Goal: Information Seeking & Learning: Learn about a topic

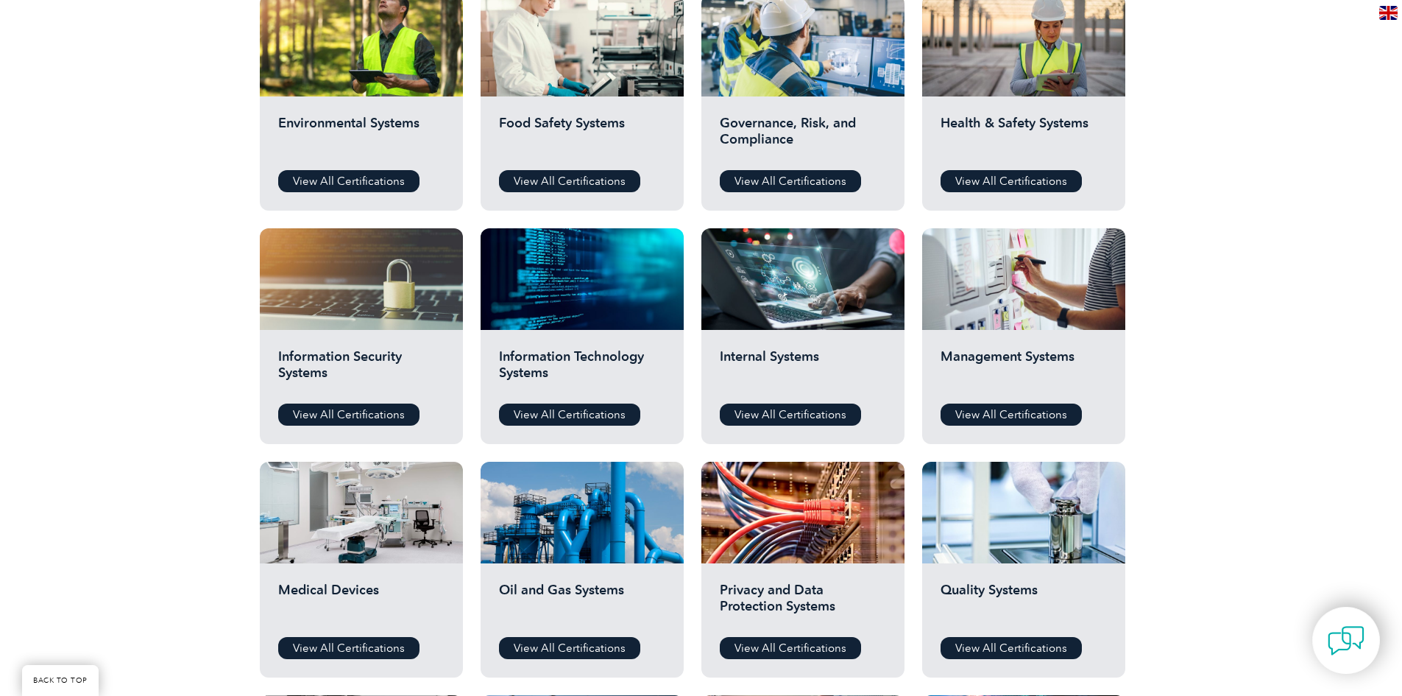
scroll to position [589, 0]
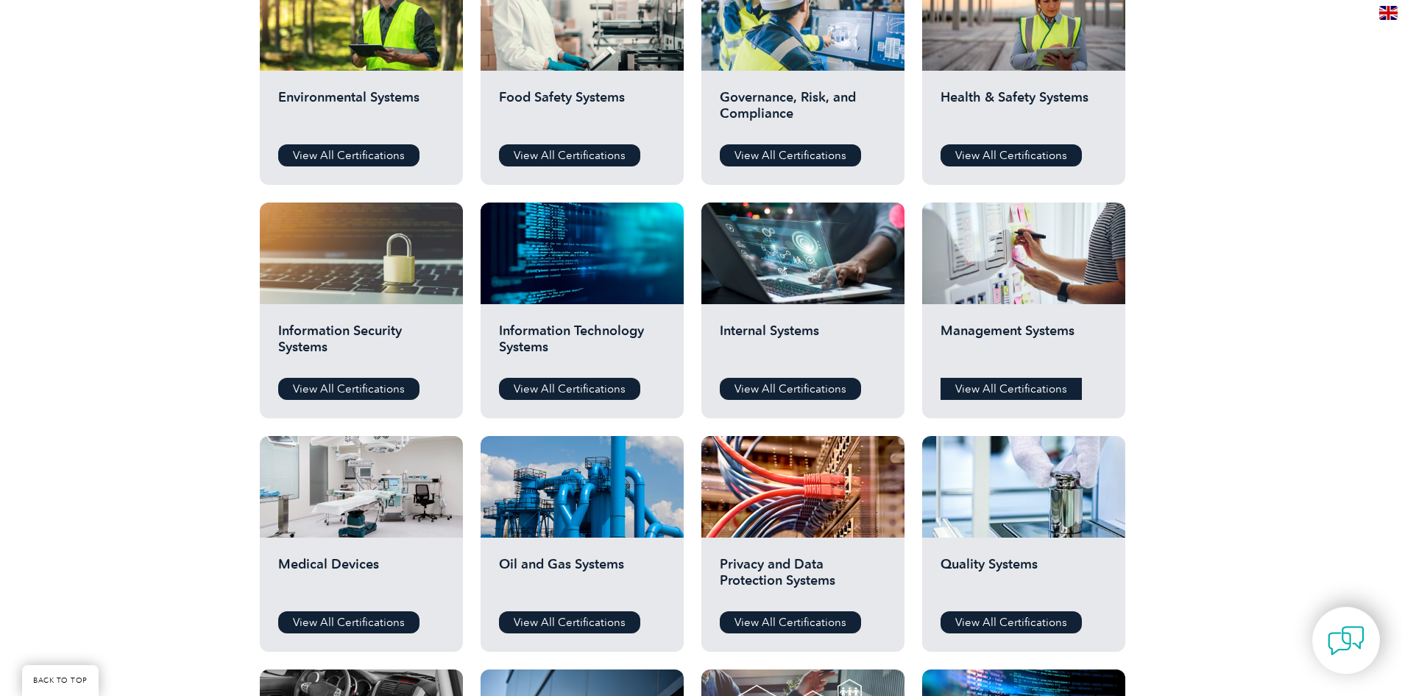
click at [1016, 392] on link "View All Certifications" at bounding box center [1011, 389] width 141 height 22
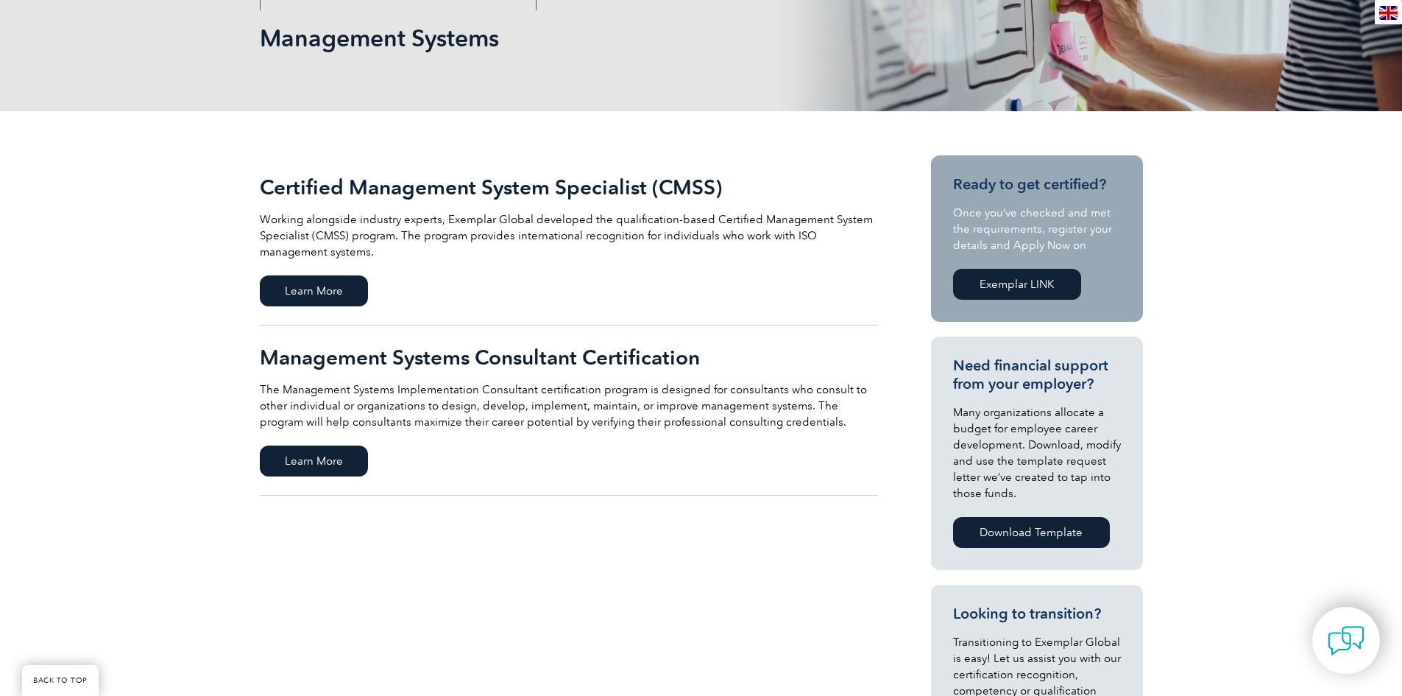
scroll to position [221, 0]
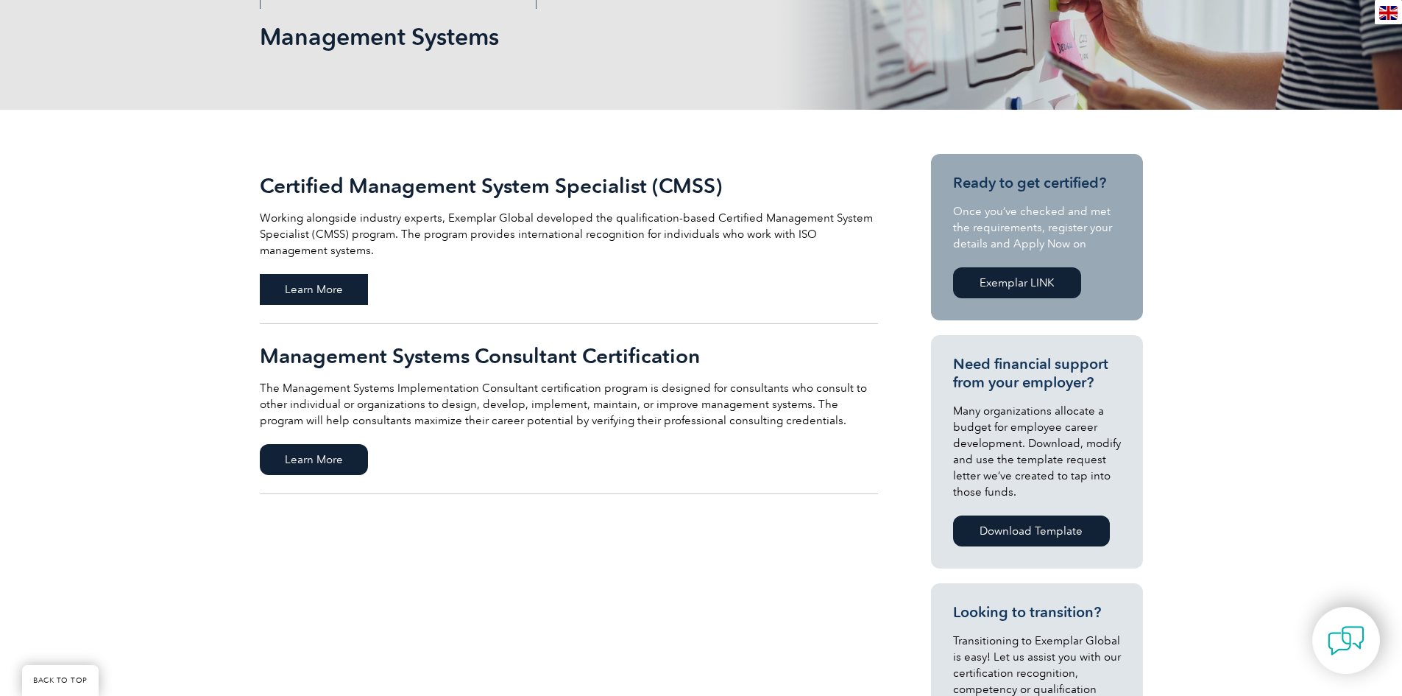
click at [308, 287] on span "Learn More" at bounding box center [314, 289] width 108 height 31
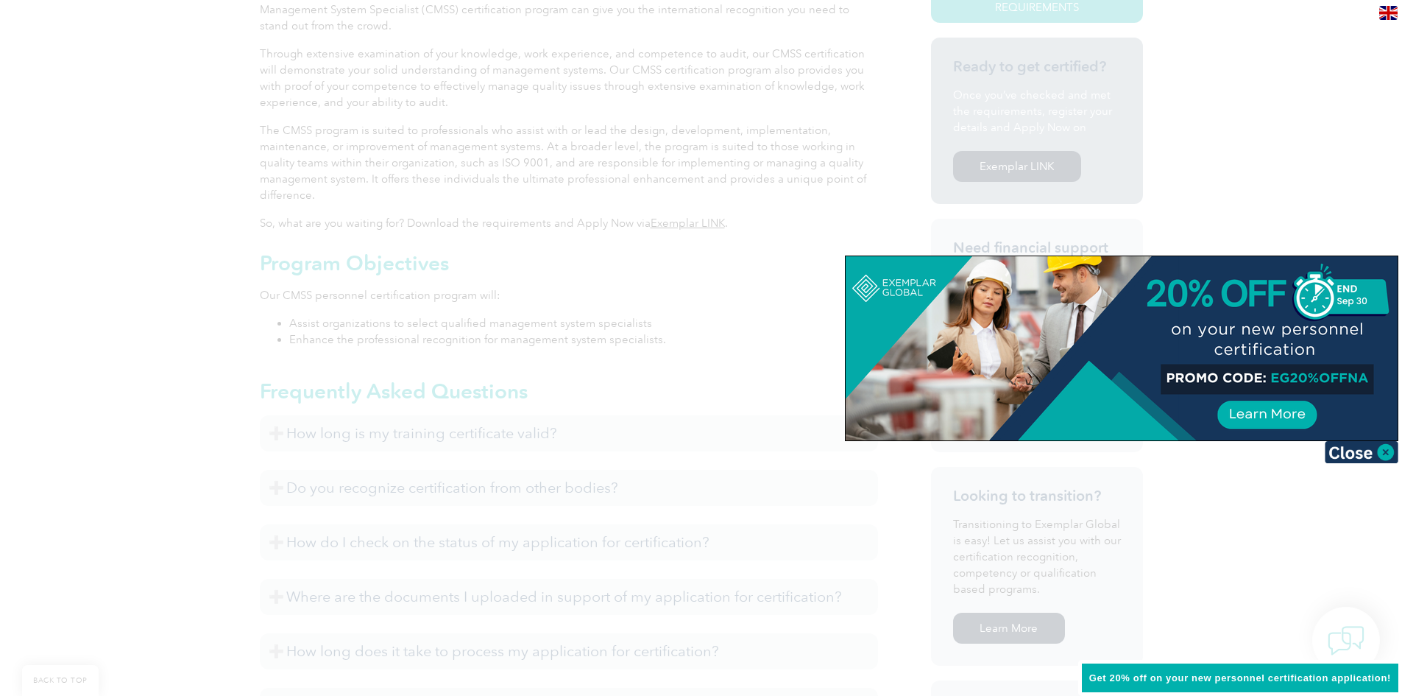
scroll to position [515, 0]
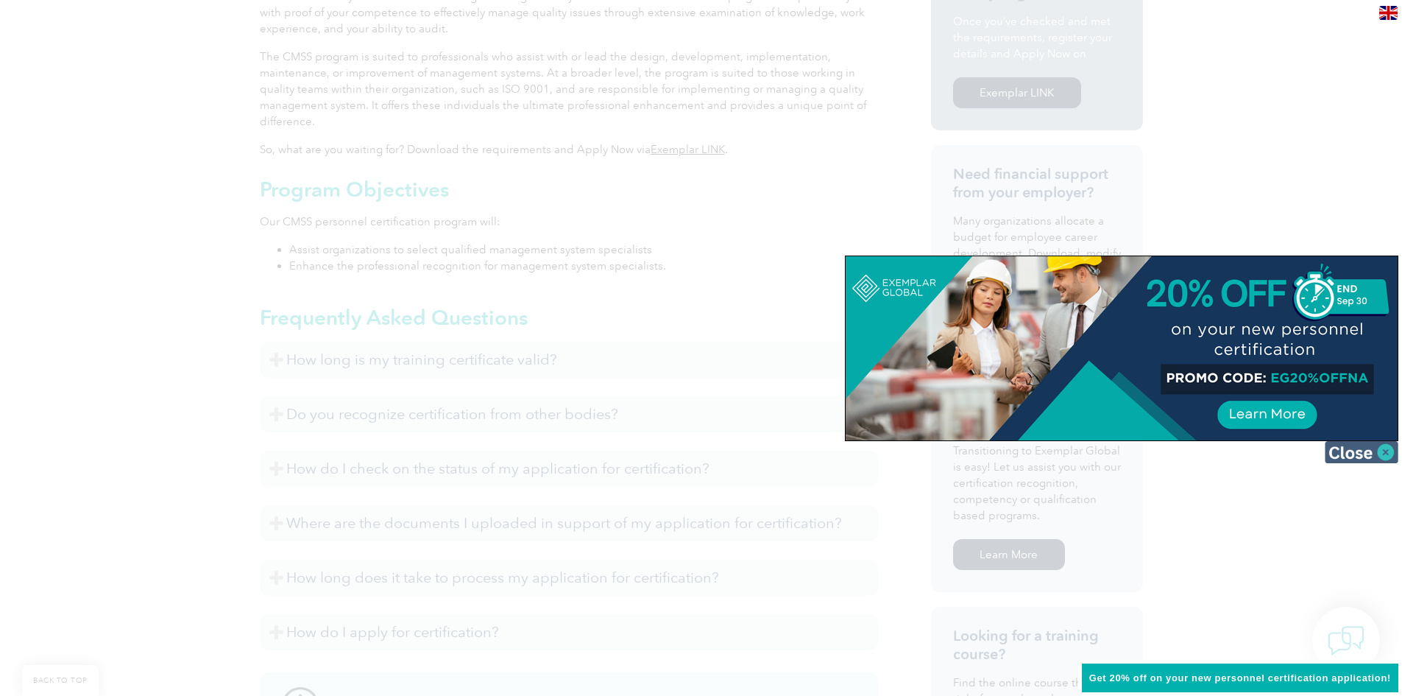
click at [1354, 451] on img at bounding box center [1362, 452] width 74 height 22
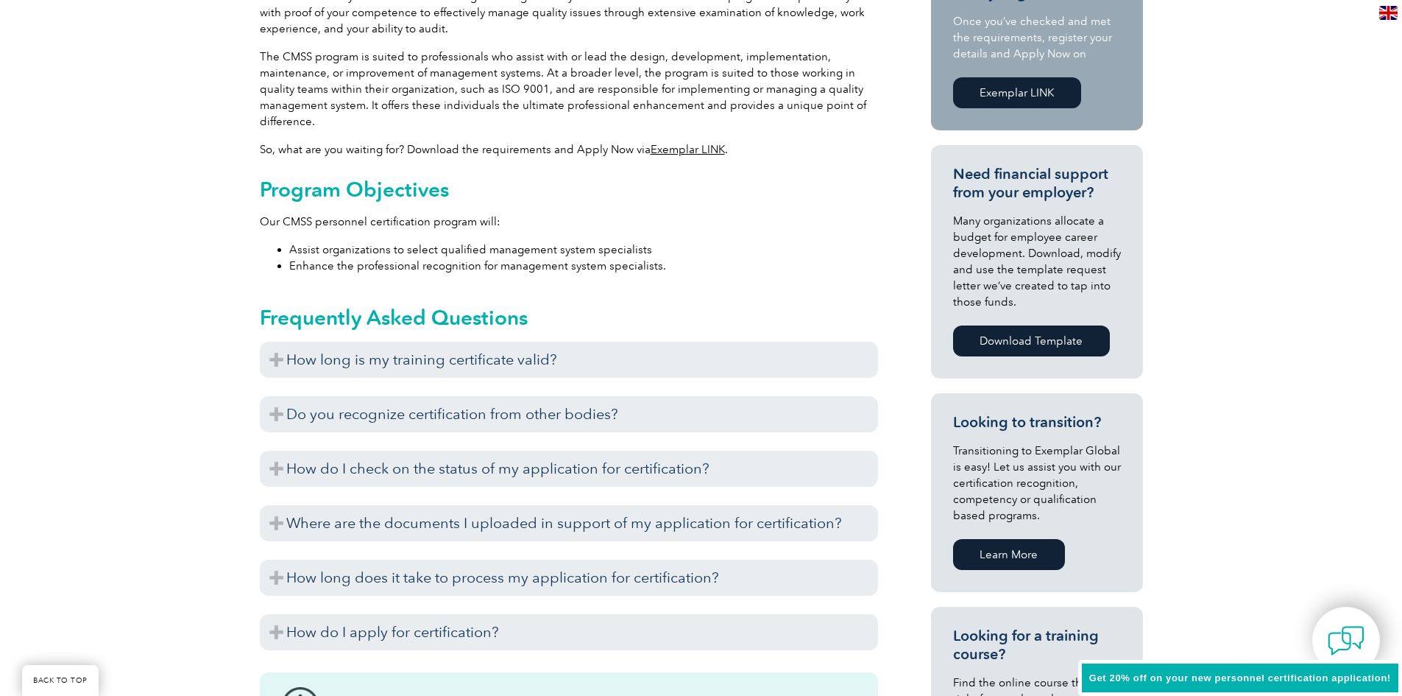
click at [129, 372] on div "General Overview Do you work with ISO management systems? Do you want to demons…" at bounding box center [701, 530] width 1402 height 1430
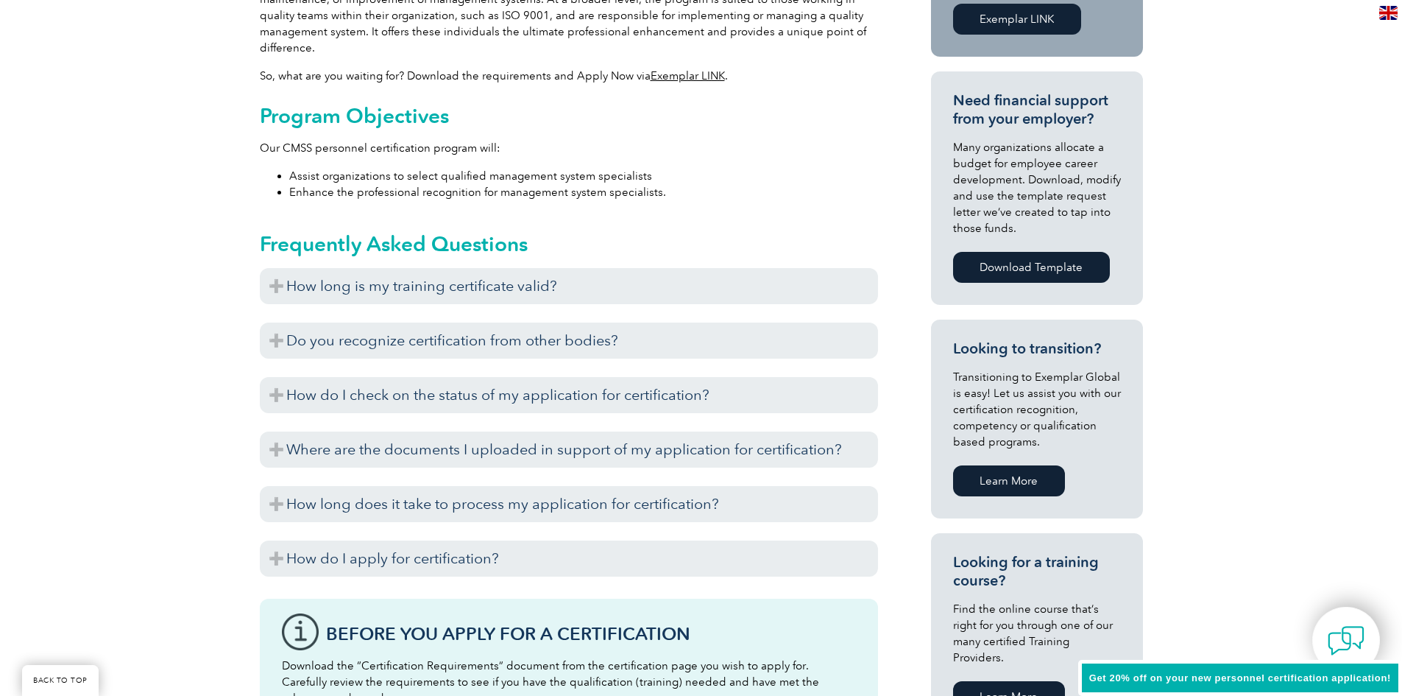
scroll to position [662, 0]
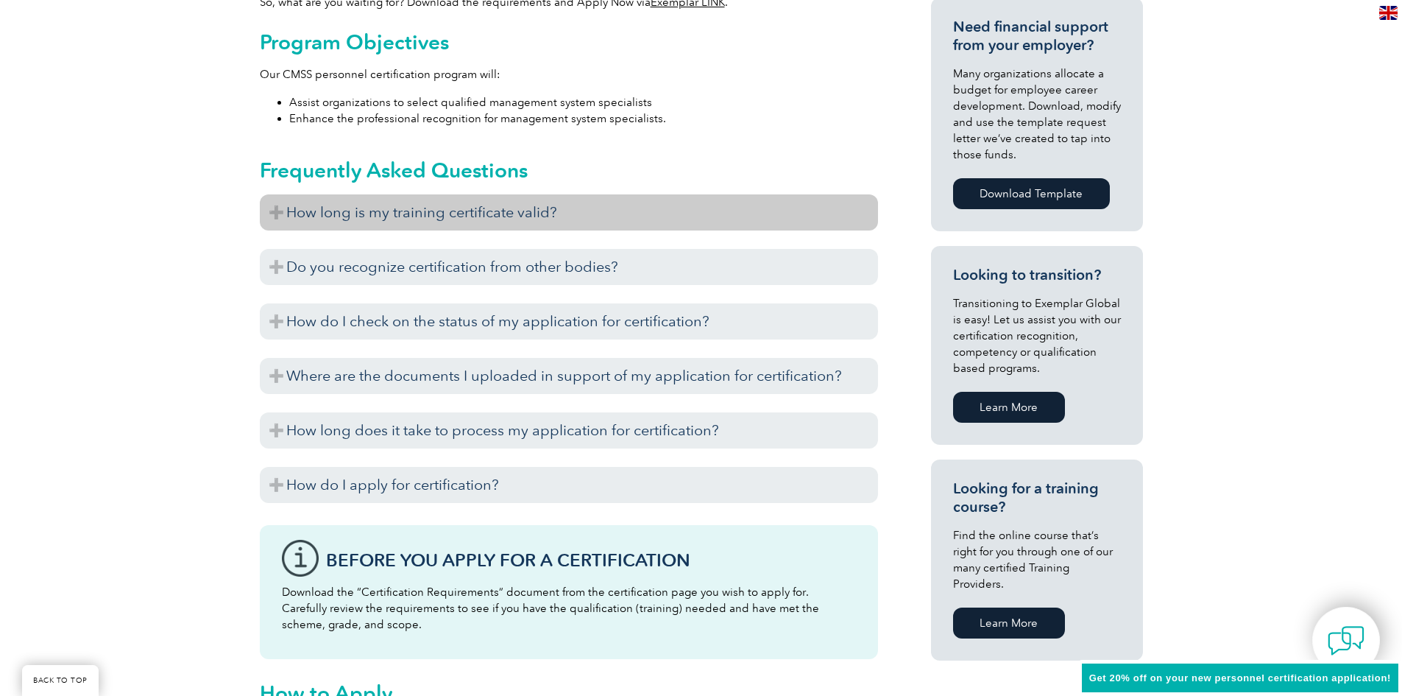
click at [275, 219] on h3 "How long is my training certificate valid?" at bounding box center [569, 212] width 618 height 36
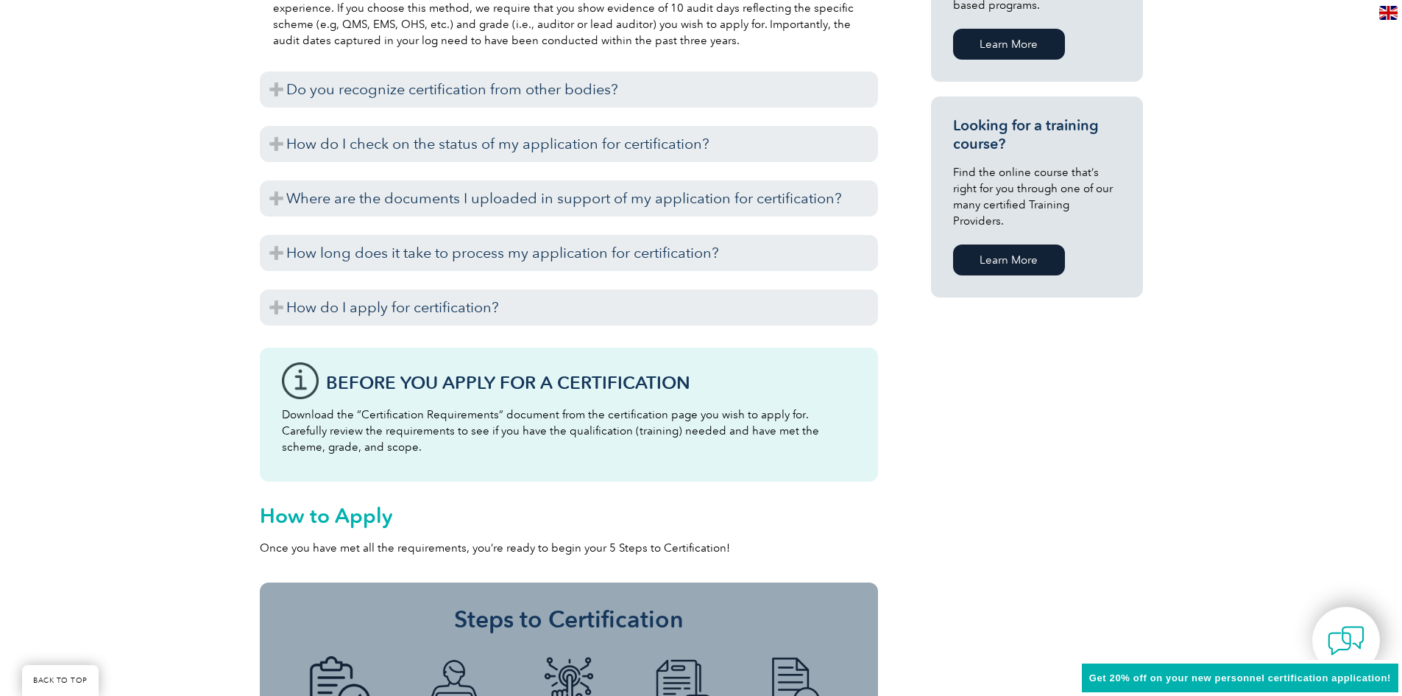
scroll to position [1030, 0]
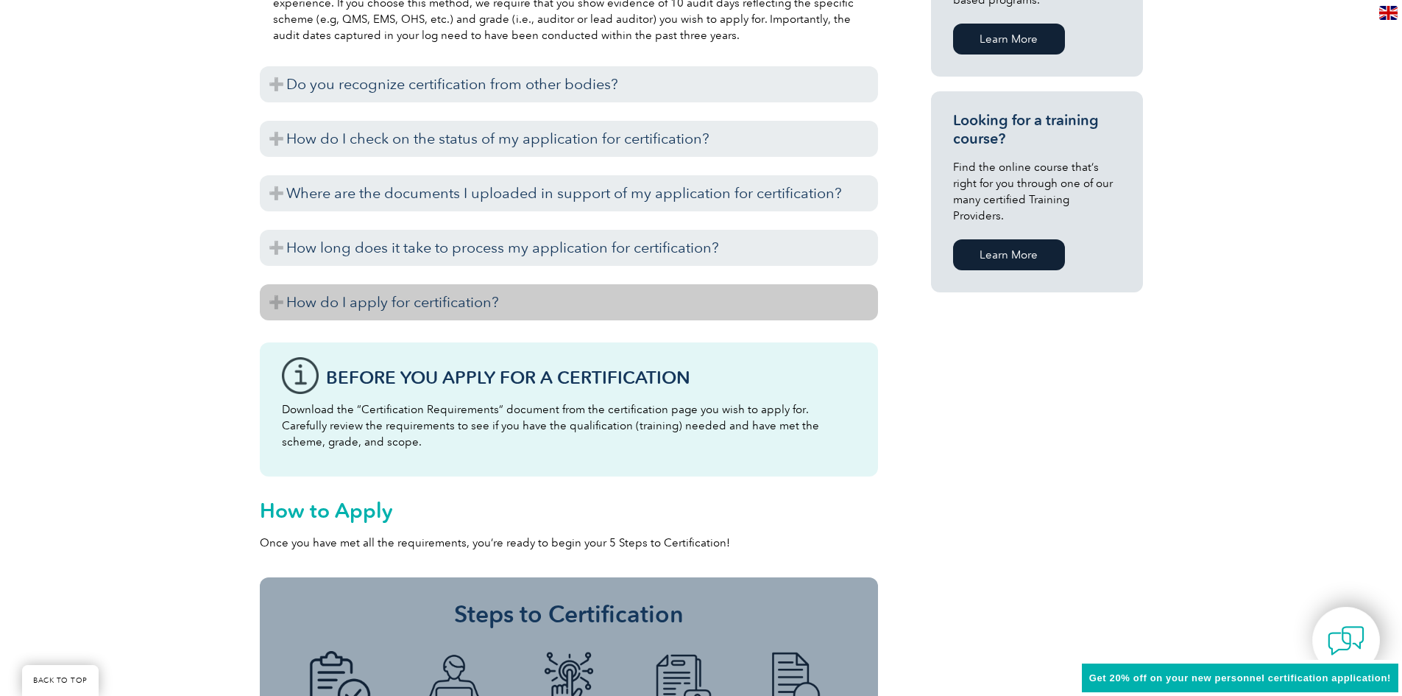
click at [271, 303] on h3 "How do I apply for certification?" at bounding box center [569, 302] width 618 height 36
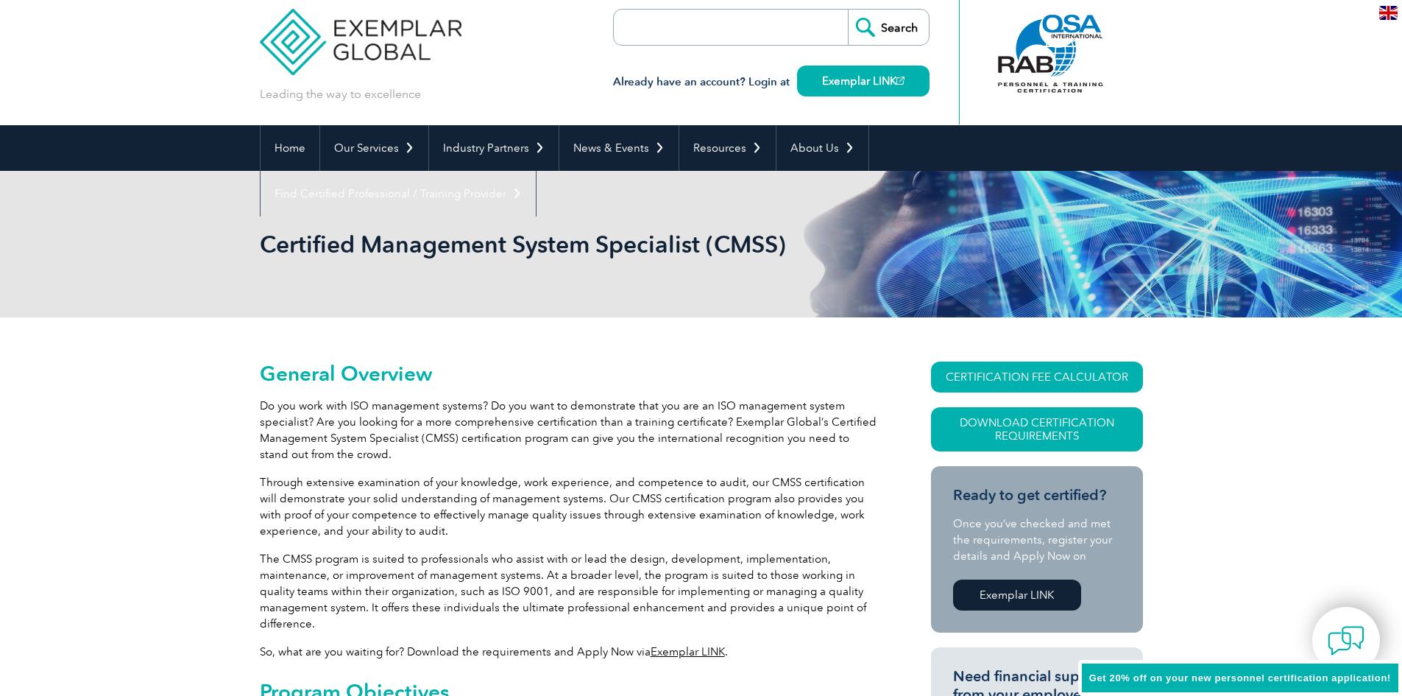
scroll to position [0, 0]
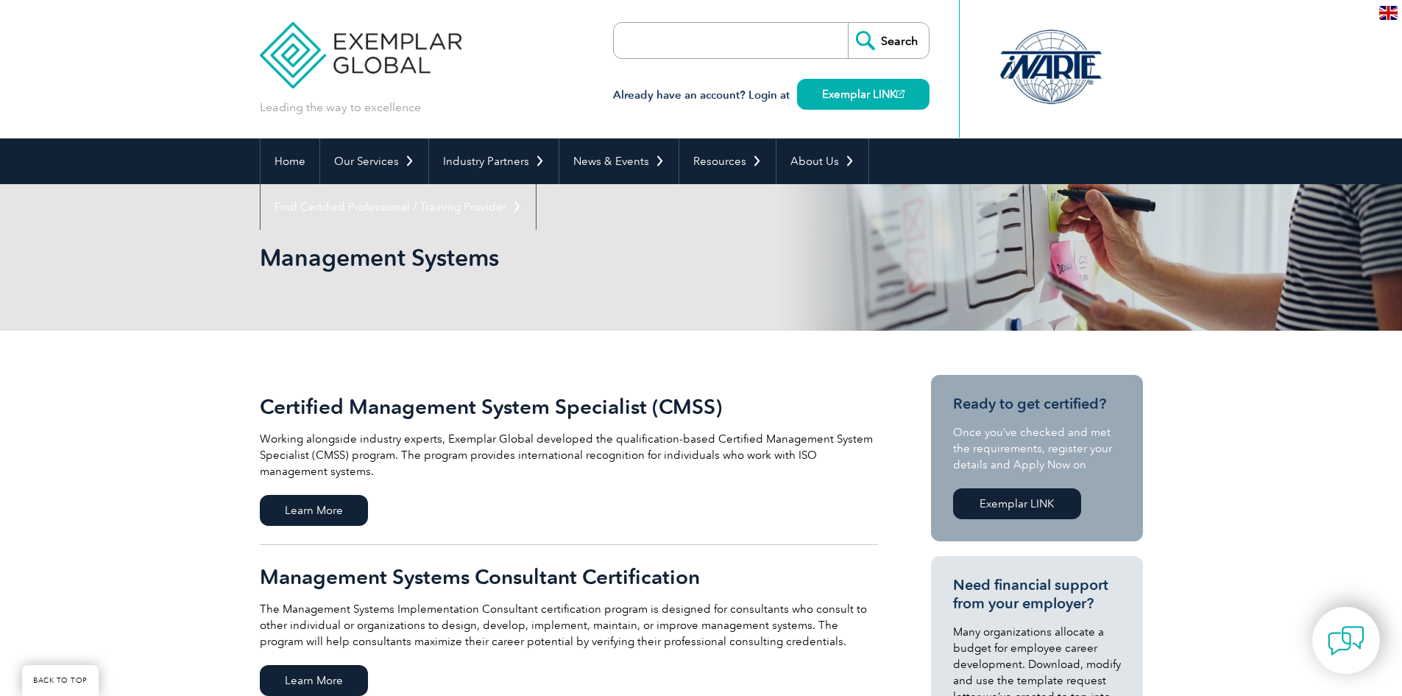
scroll to position [221, 0]
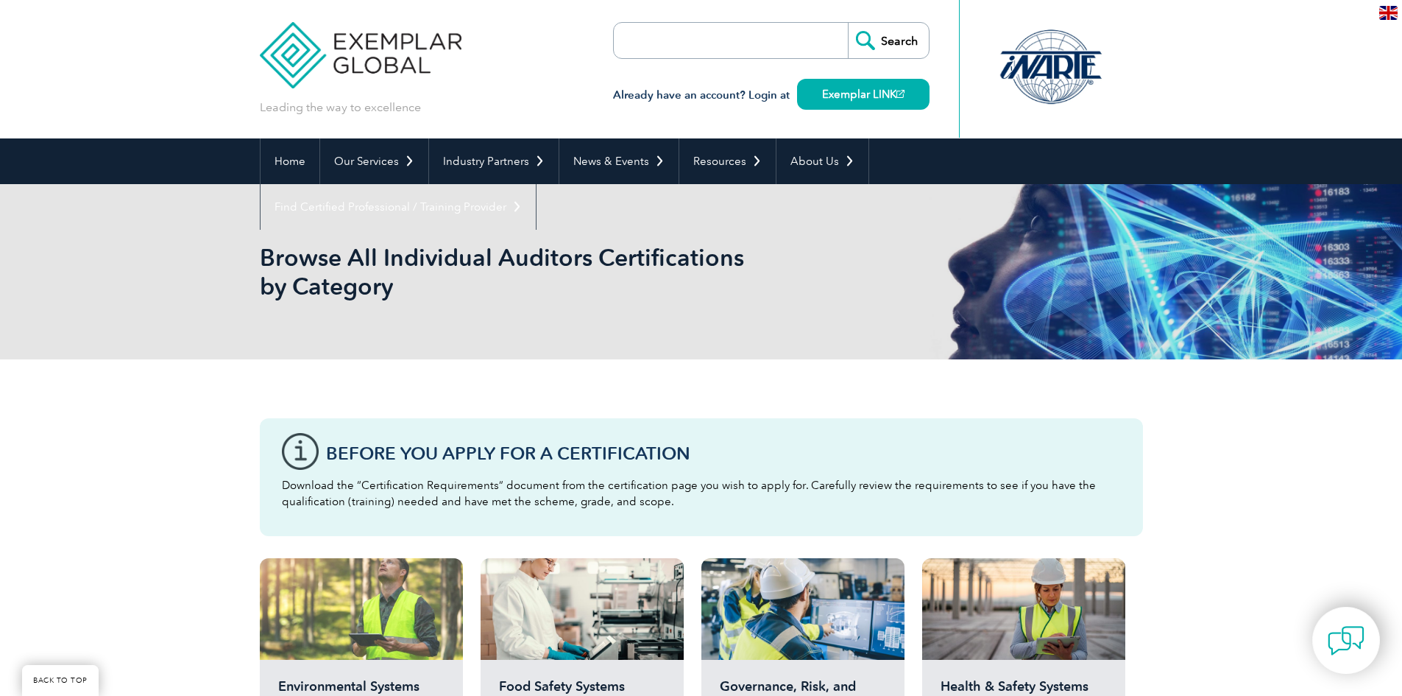
scroll to position [589, 0]
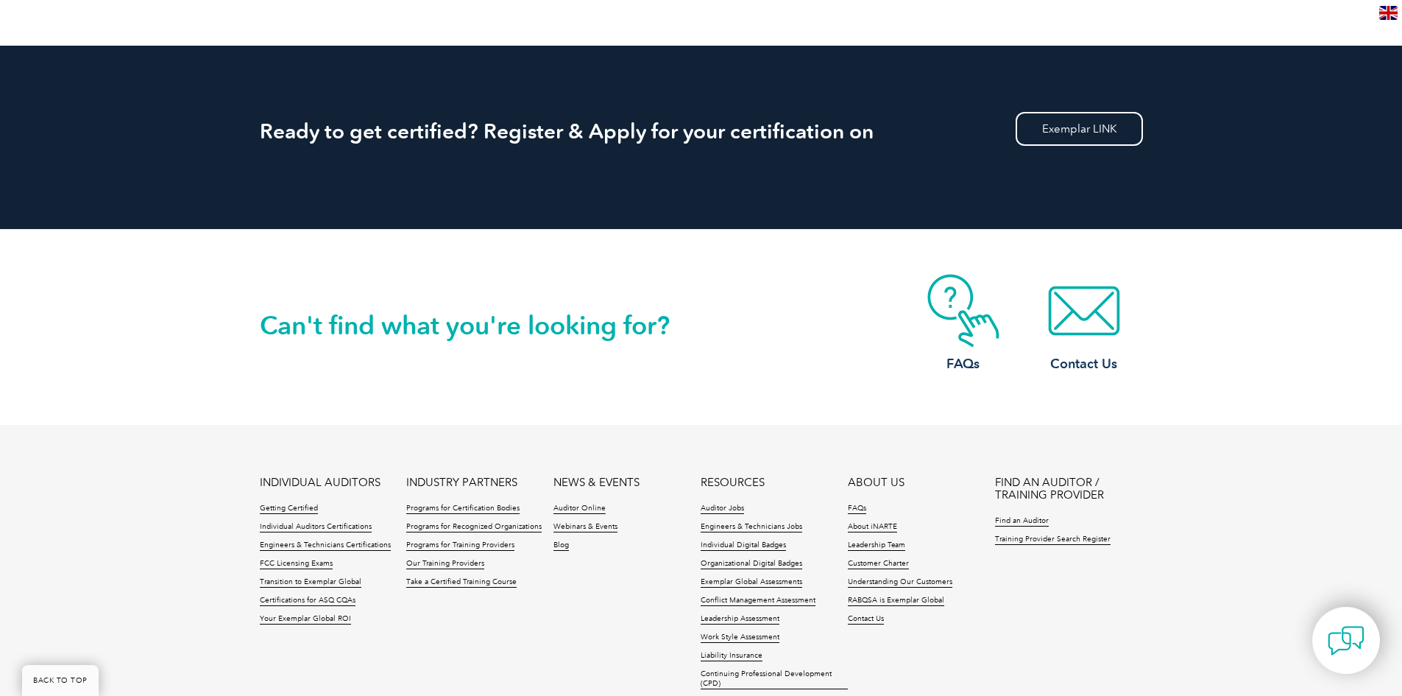
scroll to position [1399, 0]
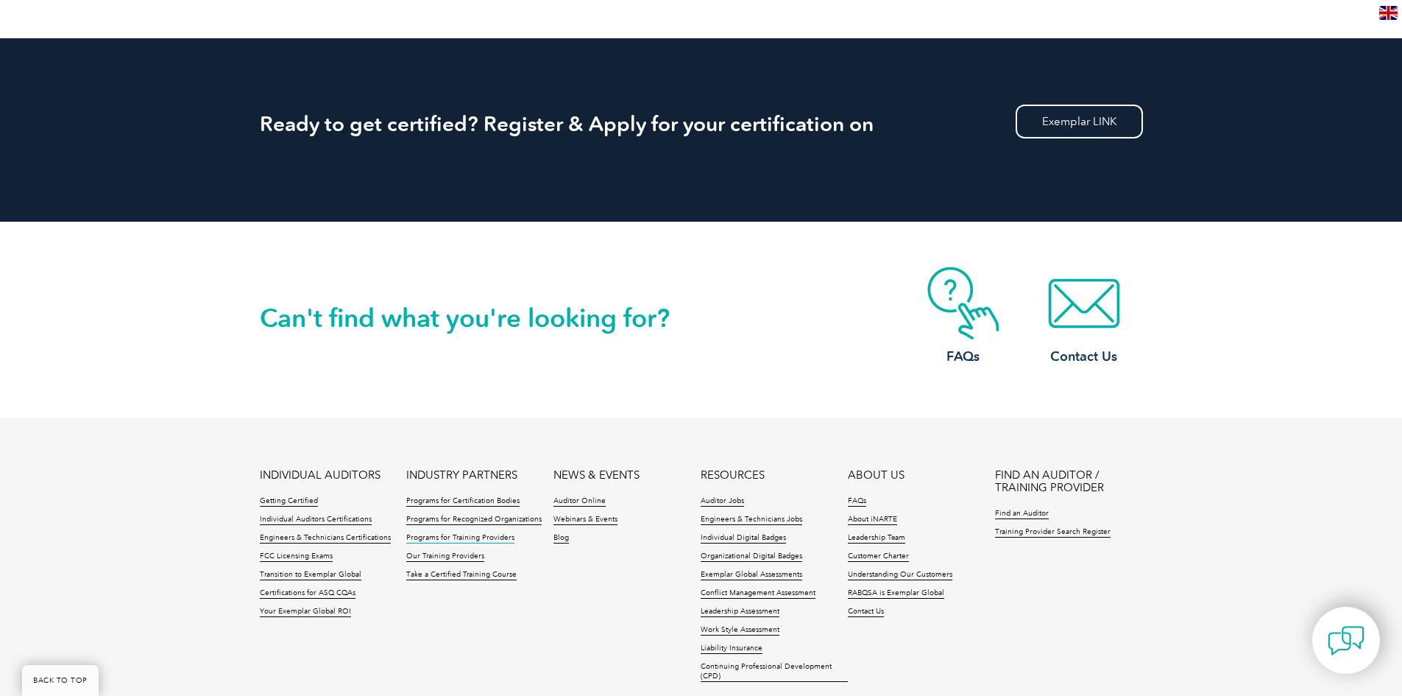
click at [464, 533] on link "Programs for Training Providers" at bounding box center [460, 538] width 108 height 10
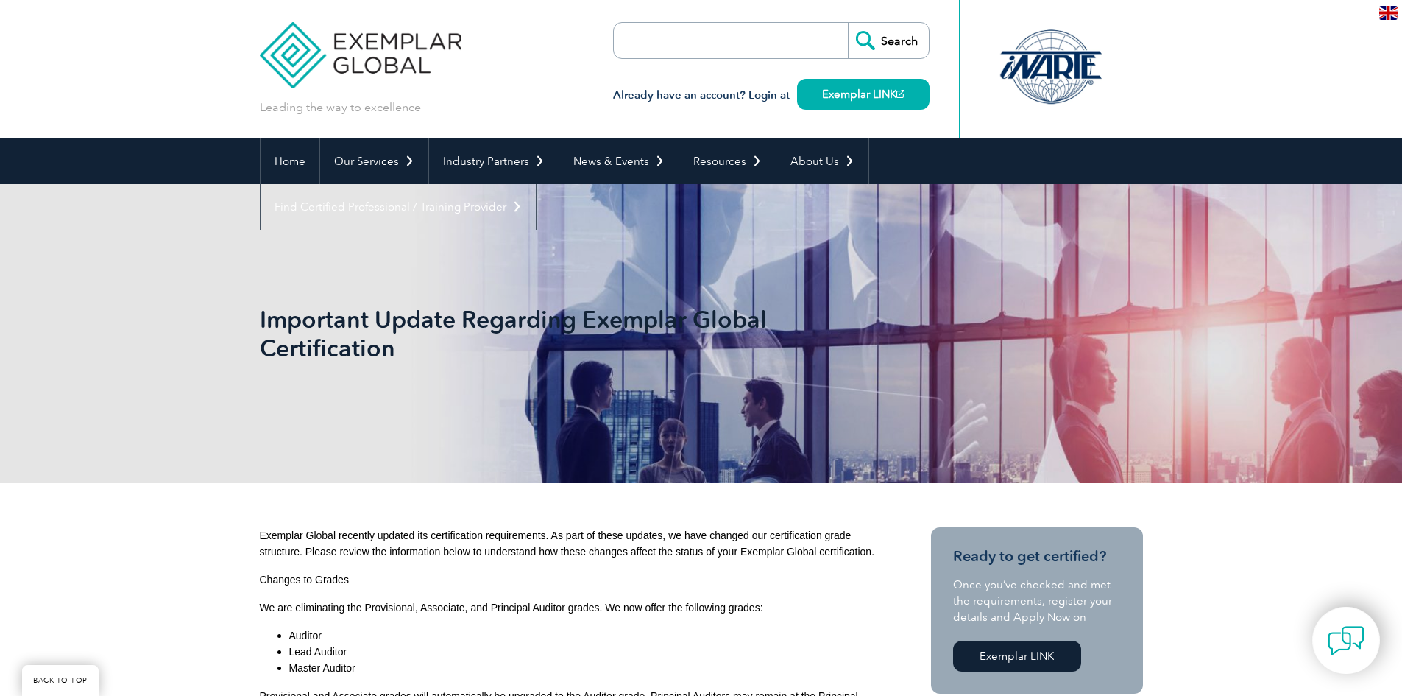
scroll to position [1399, 0]
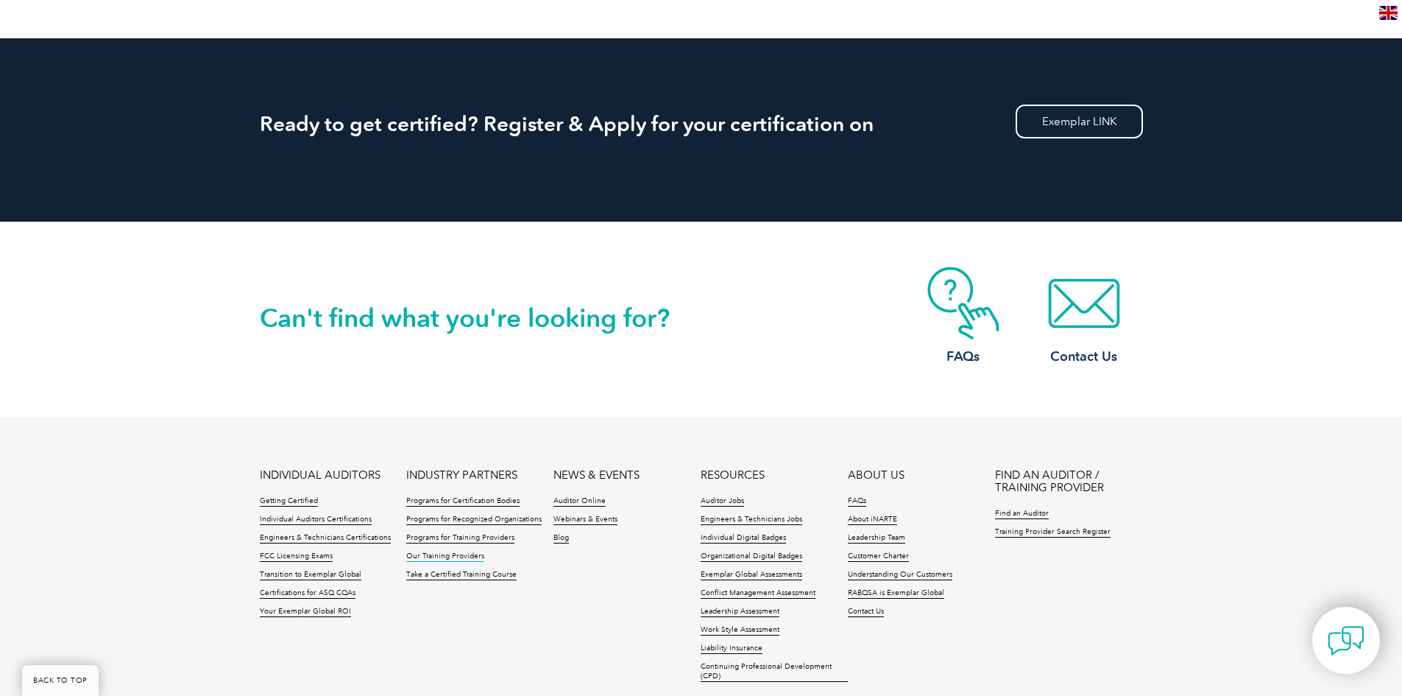
click at [428, 551] on link "Our Training Providers" at bounding box center [445, 556] width 78 height 10
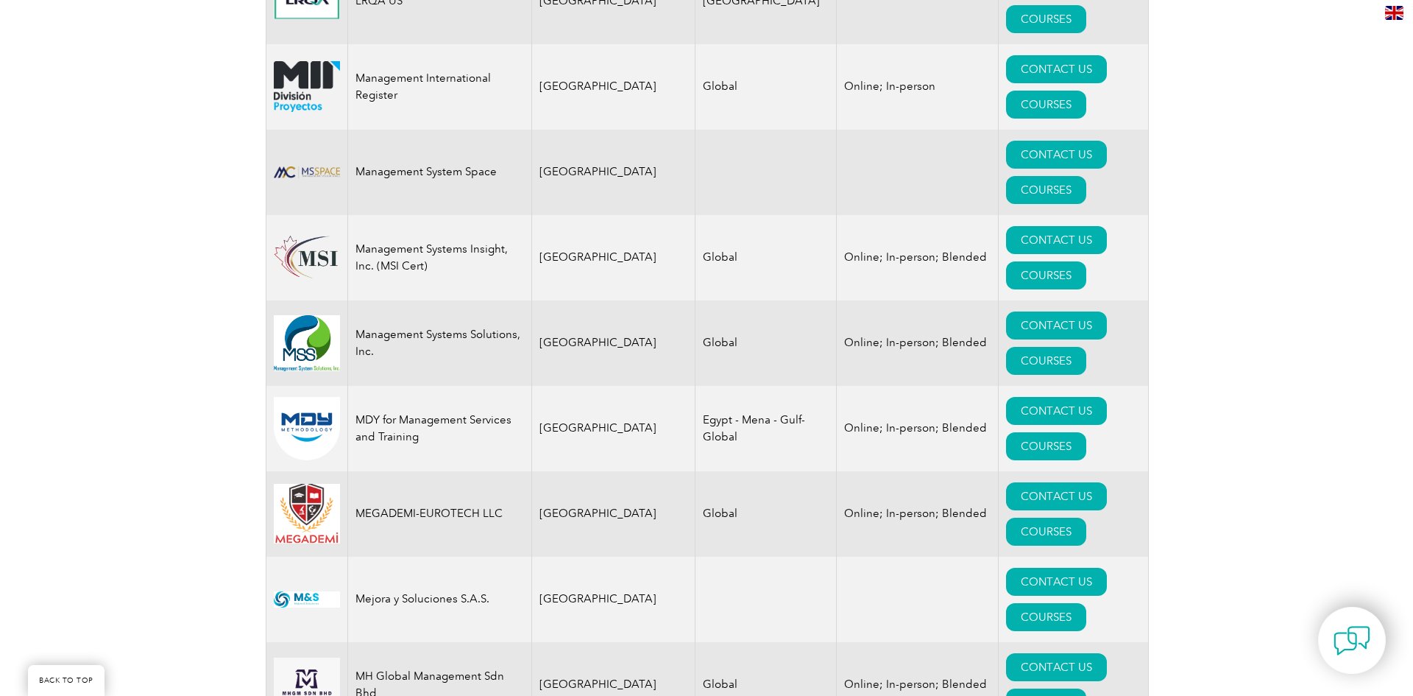
scroll to position [13764, 0]
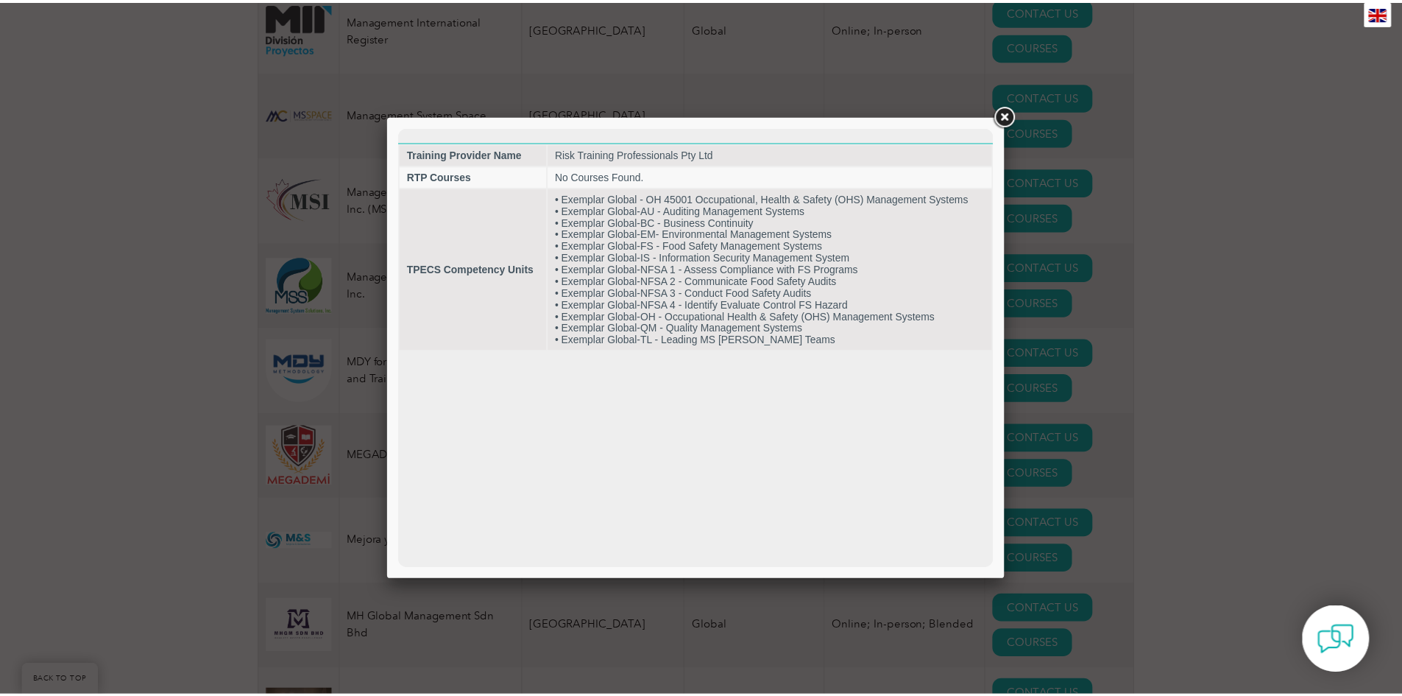
scroll to position [0, 0]
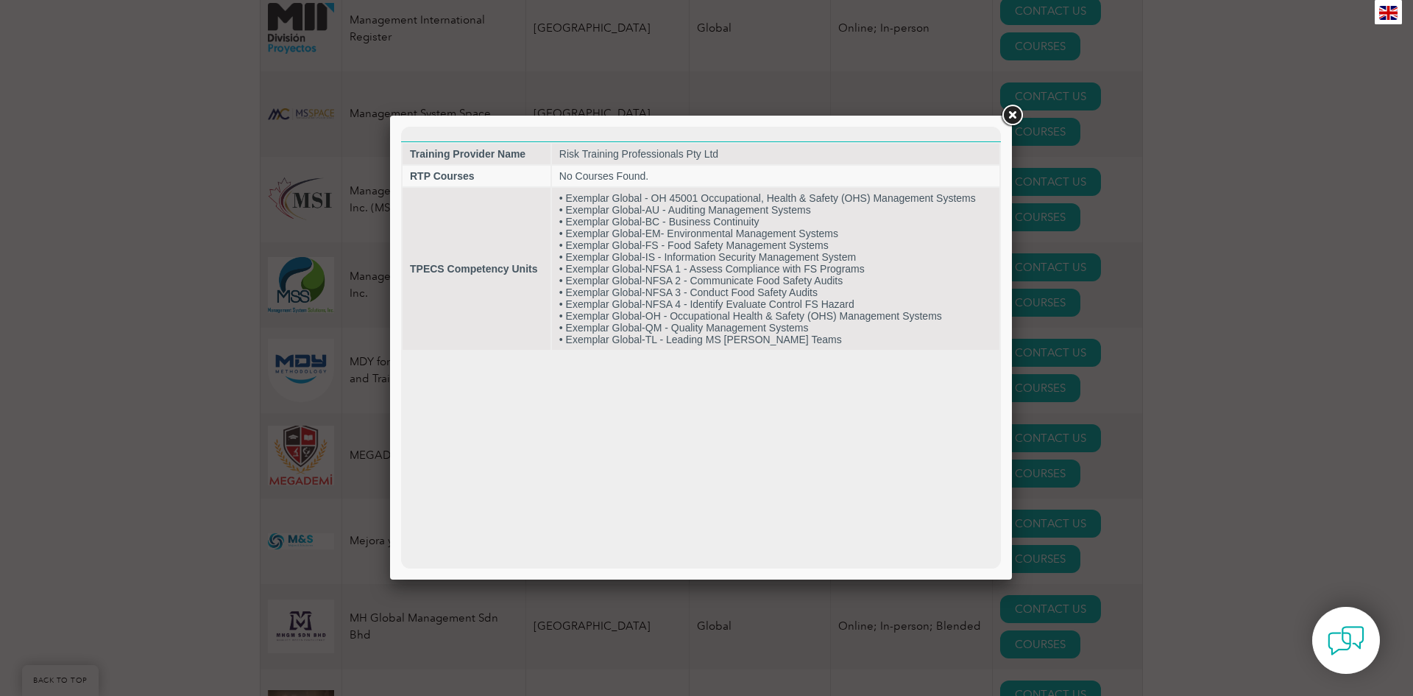
click at [1010, 116] on link at bounding box center [1012, 115] width 26 height 26
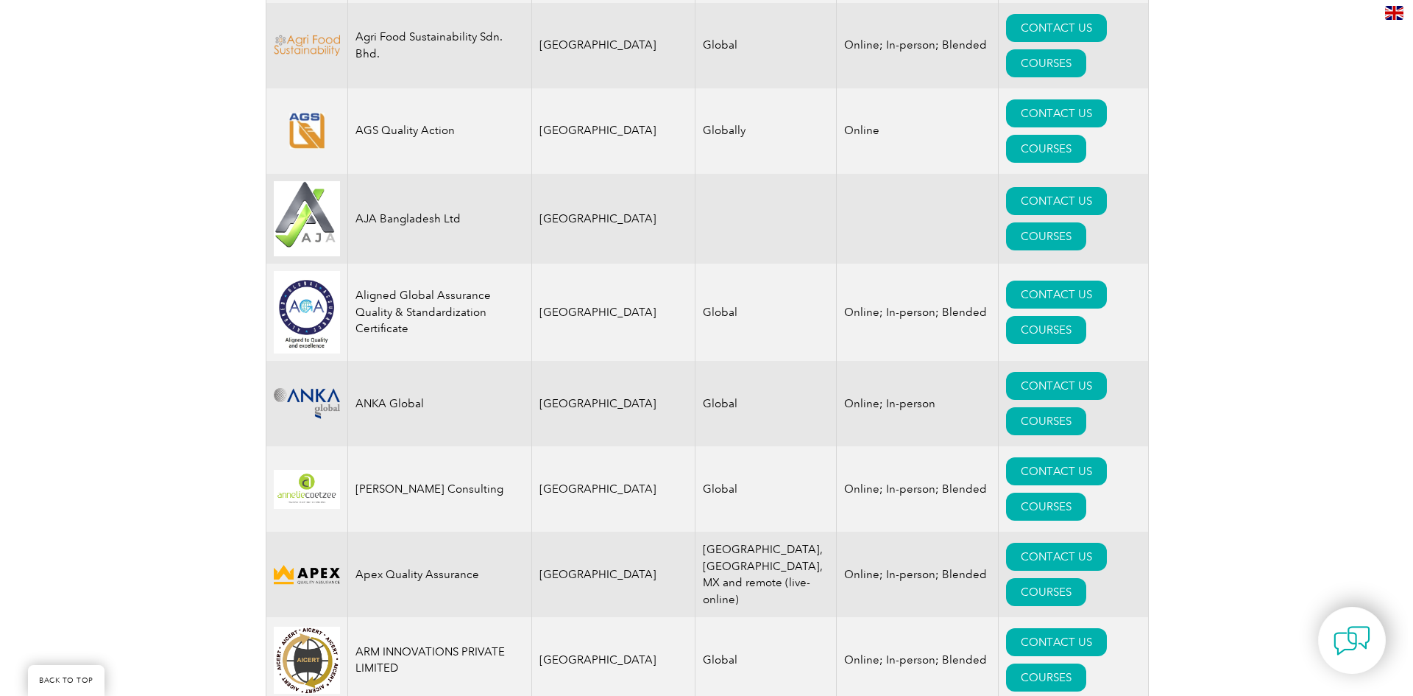
scroll to position [1570, 0]
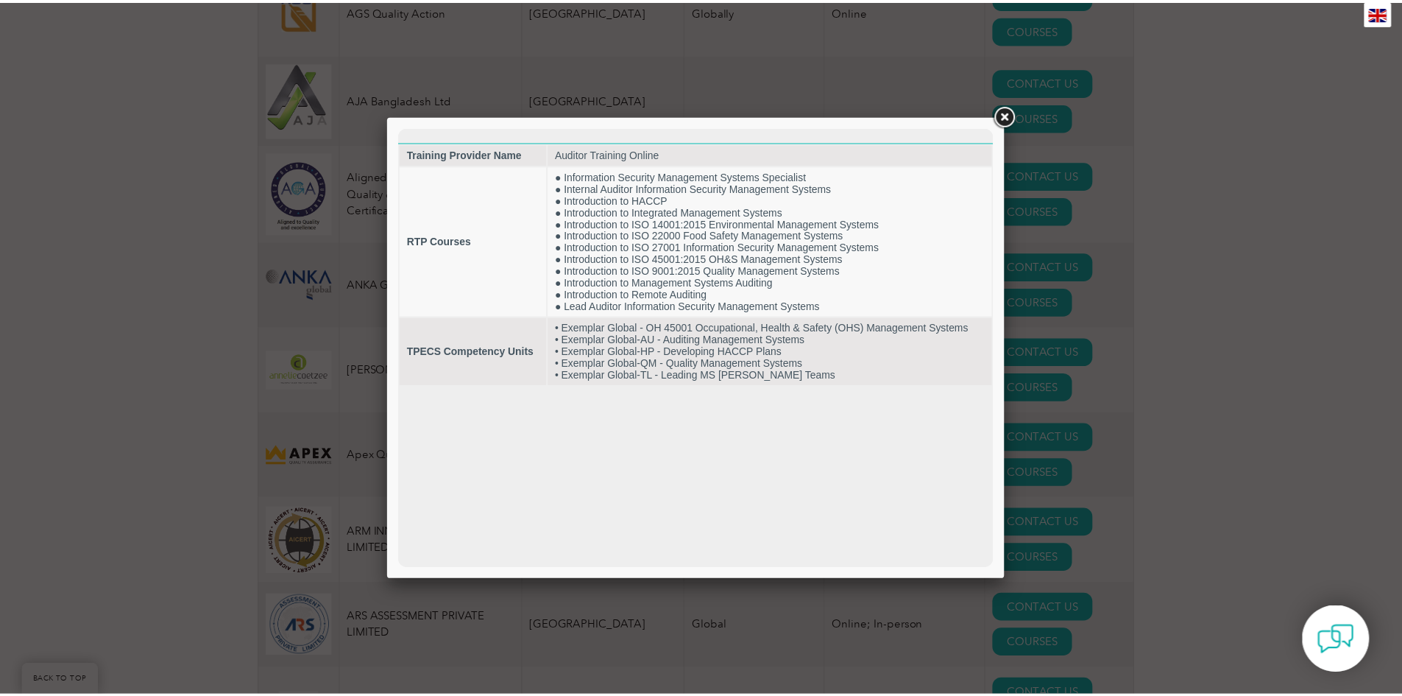
scroll to position [0, 0]
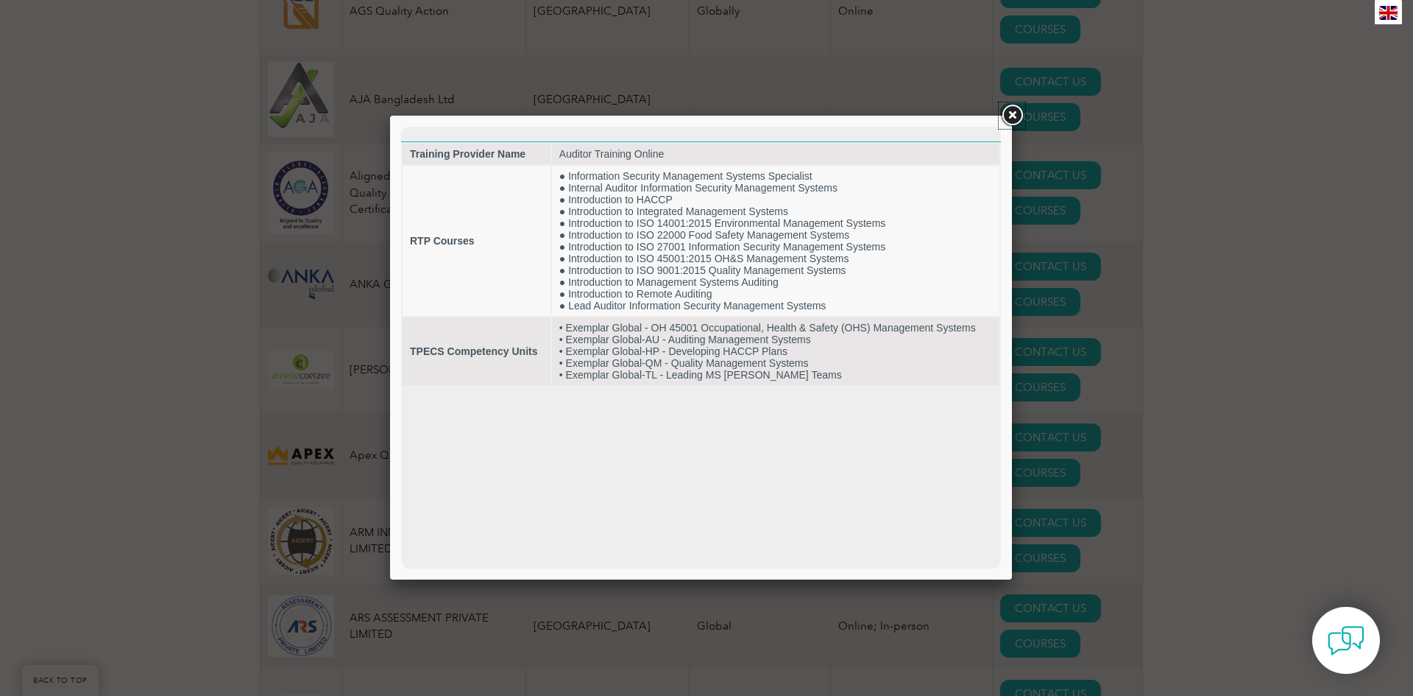
click at [1013, 116] on link at bounding box center [1012, 115] width 26 height 26
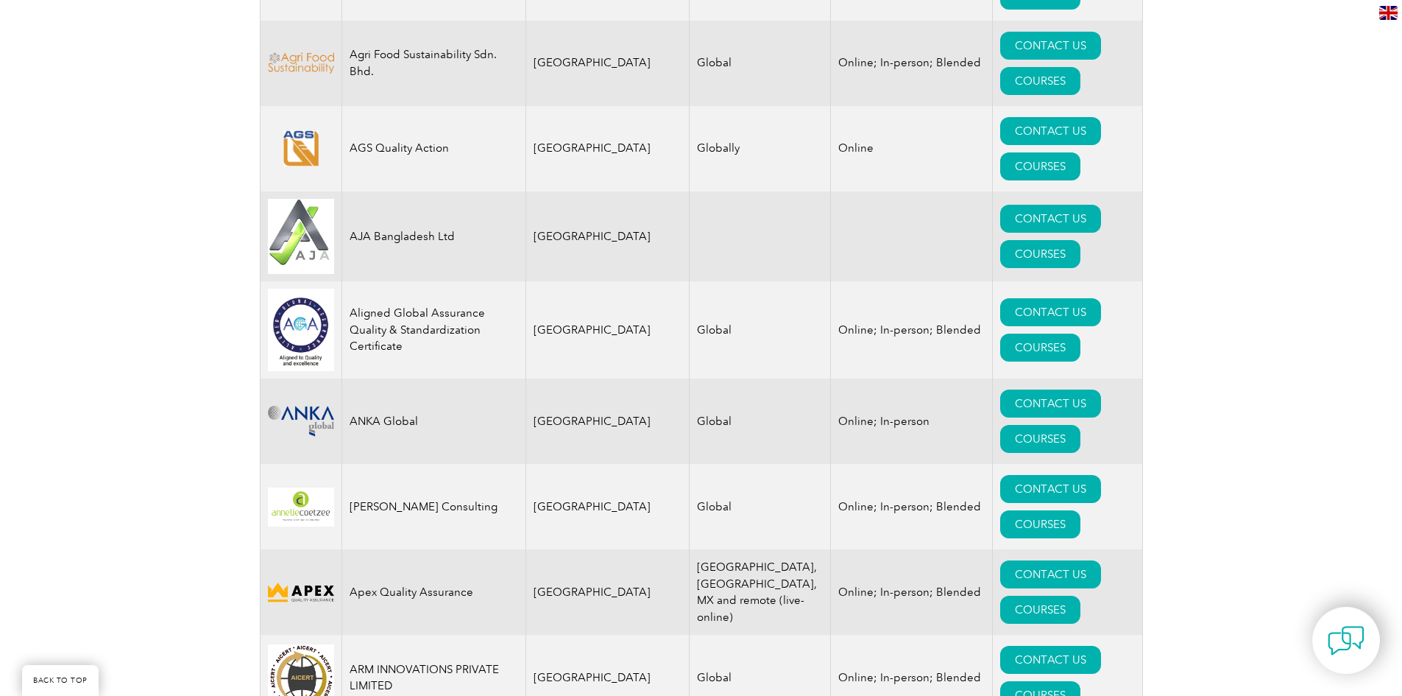
scroll to position [1496, 0]
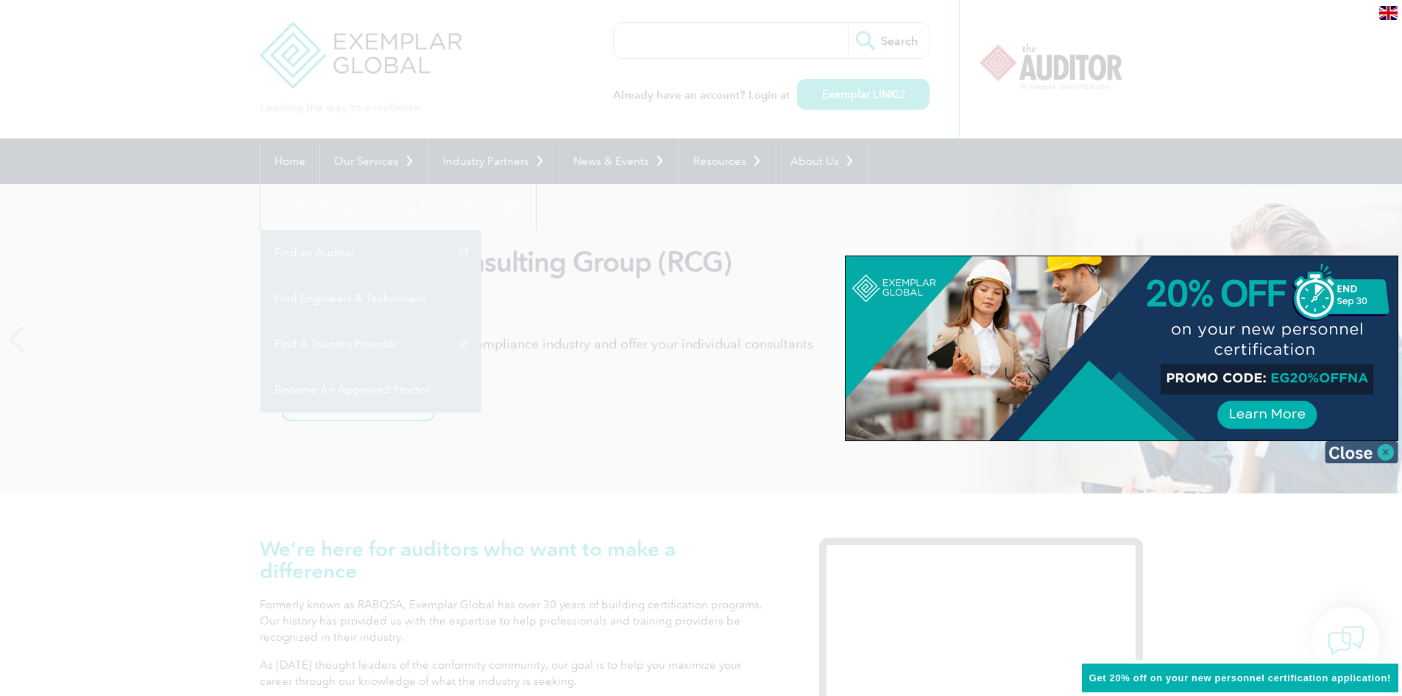
click at [1343, 441] on img at bounding box center [1362, 452] width 74 height 22
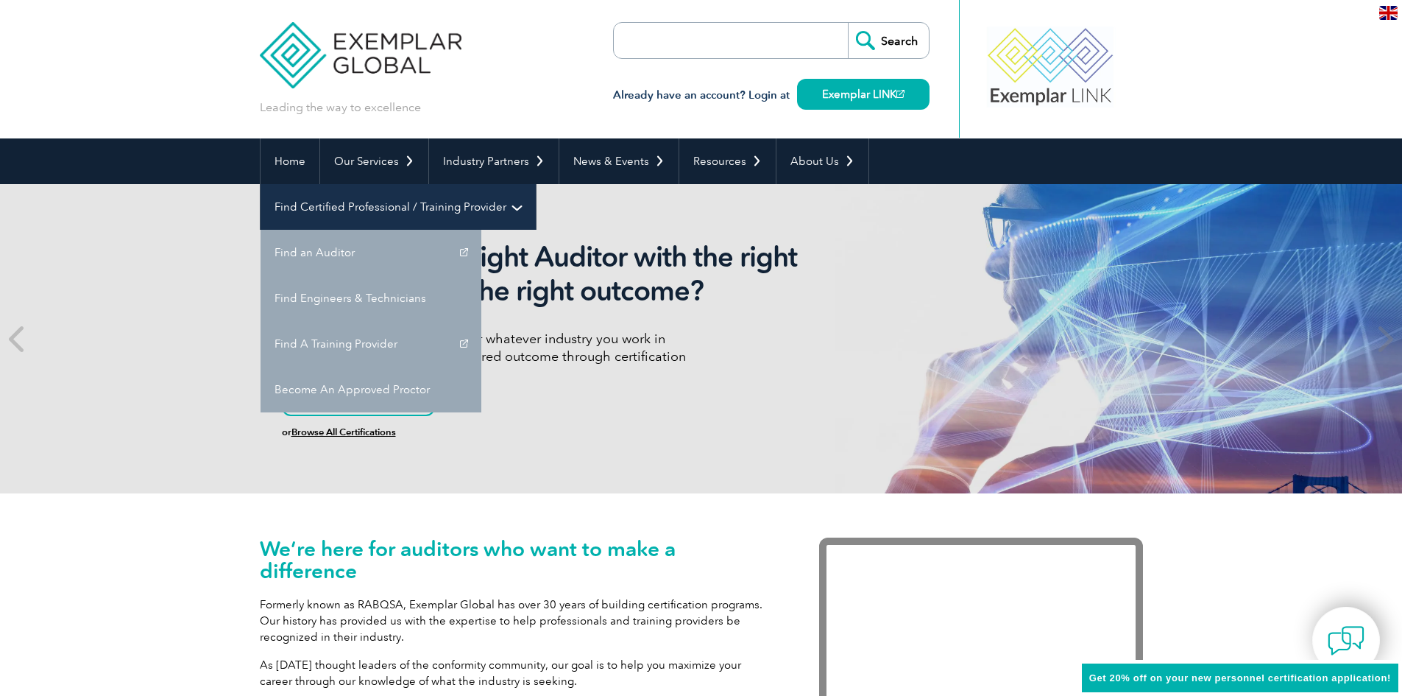
click at [536, 184] on link "Find Certified Professional / Training Provider" at bounding box center [398, 207] width 275 height 46
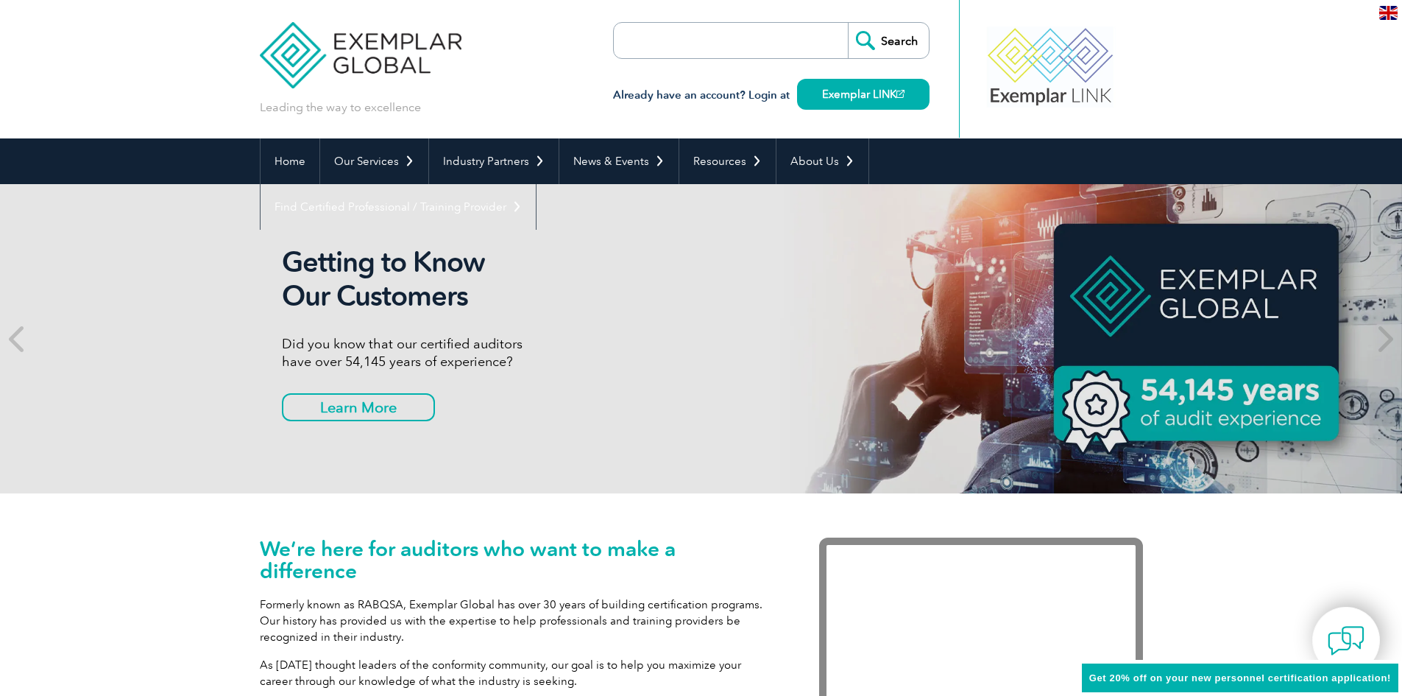
click at [757, 35] on input "search" at bounding box center [698, 40] width 155 height 35
type input "cpd"
click at [848, 23] on input "Search" at bounding box center [888, 40] width 81 height 35
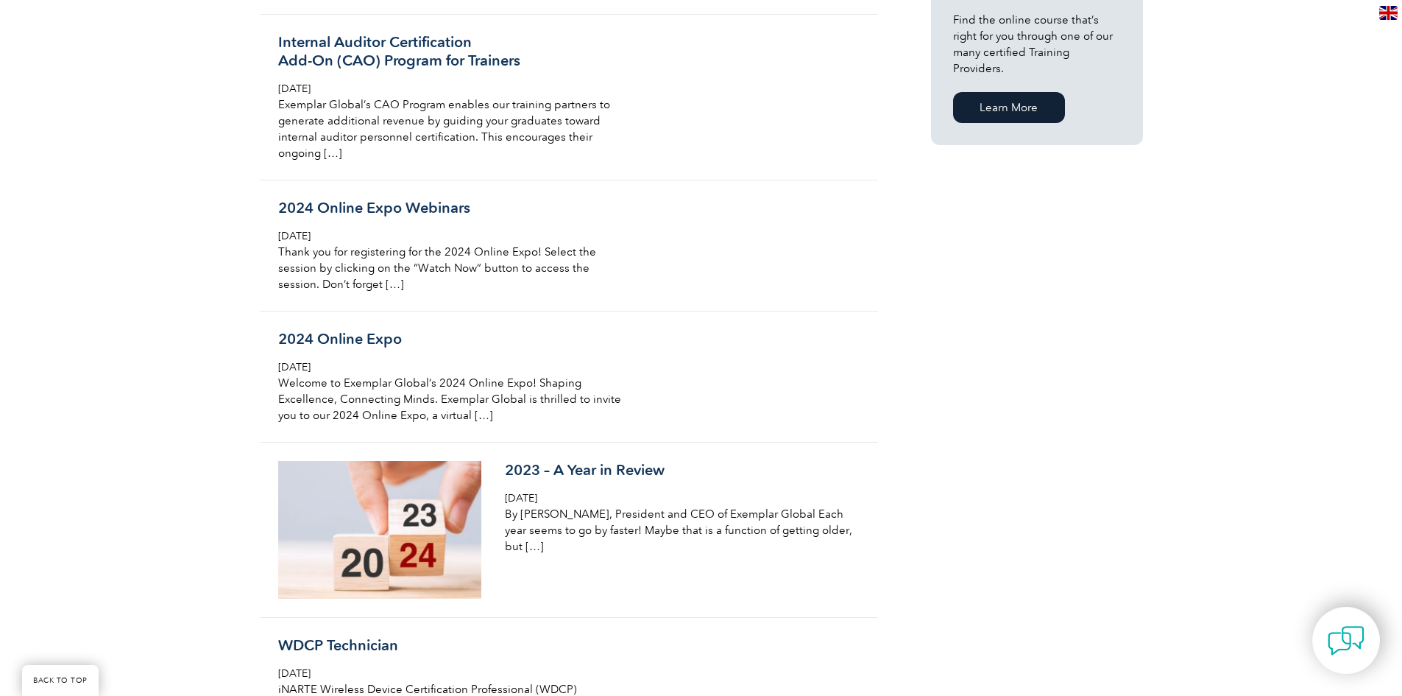
scroll to position [1030, 0]
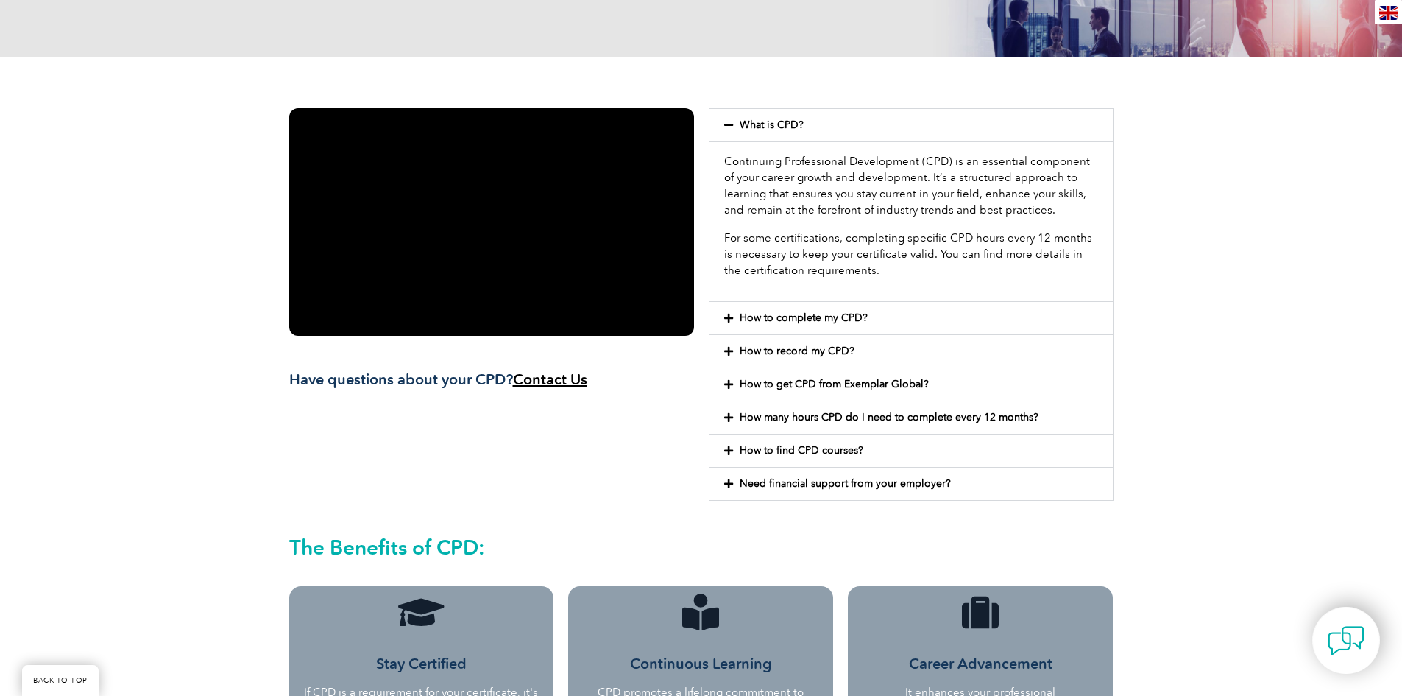
scroll to position [294, 0]
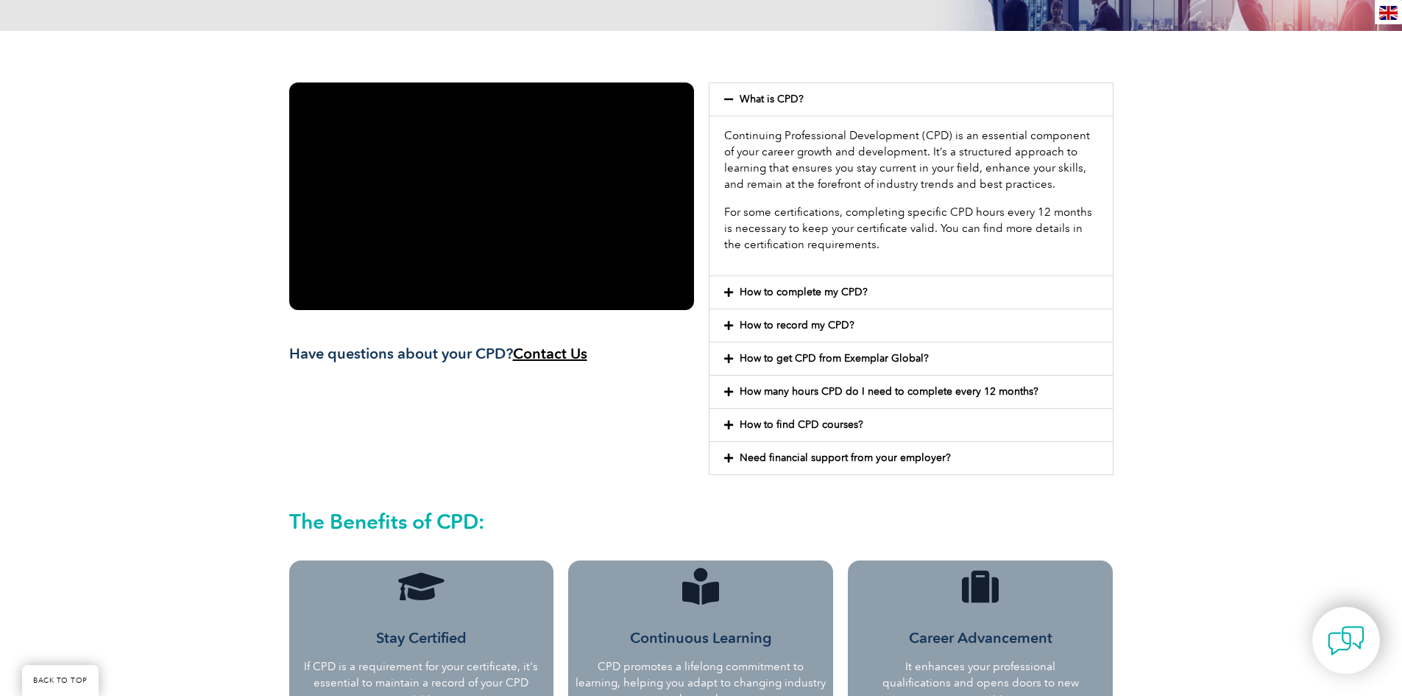
click at [731, 394] on icon at bounding box center [728, 391] width 9 height 10
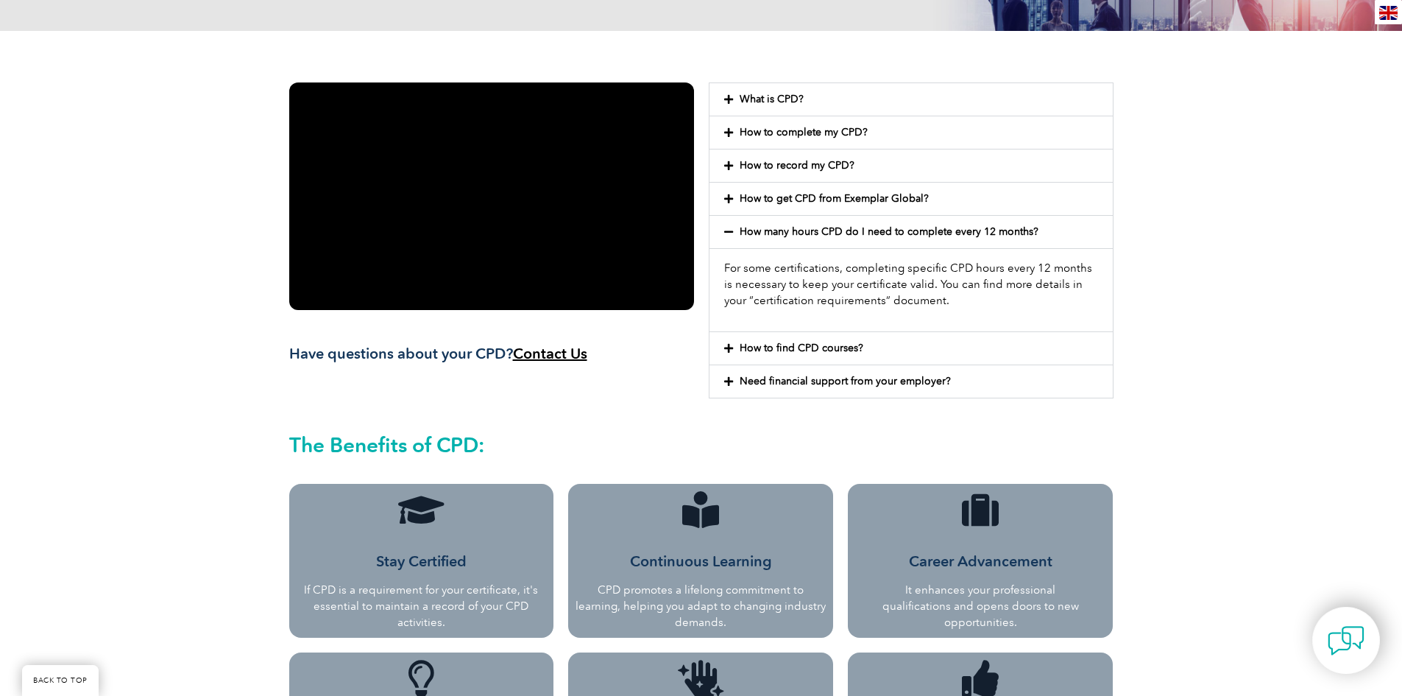
click at [728, 351] on icon at bounding box center [728, 348] width 9 height 10
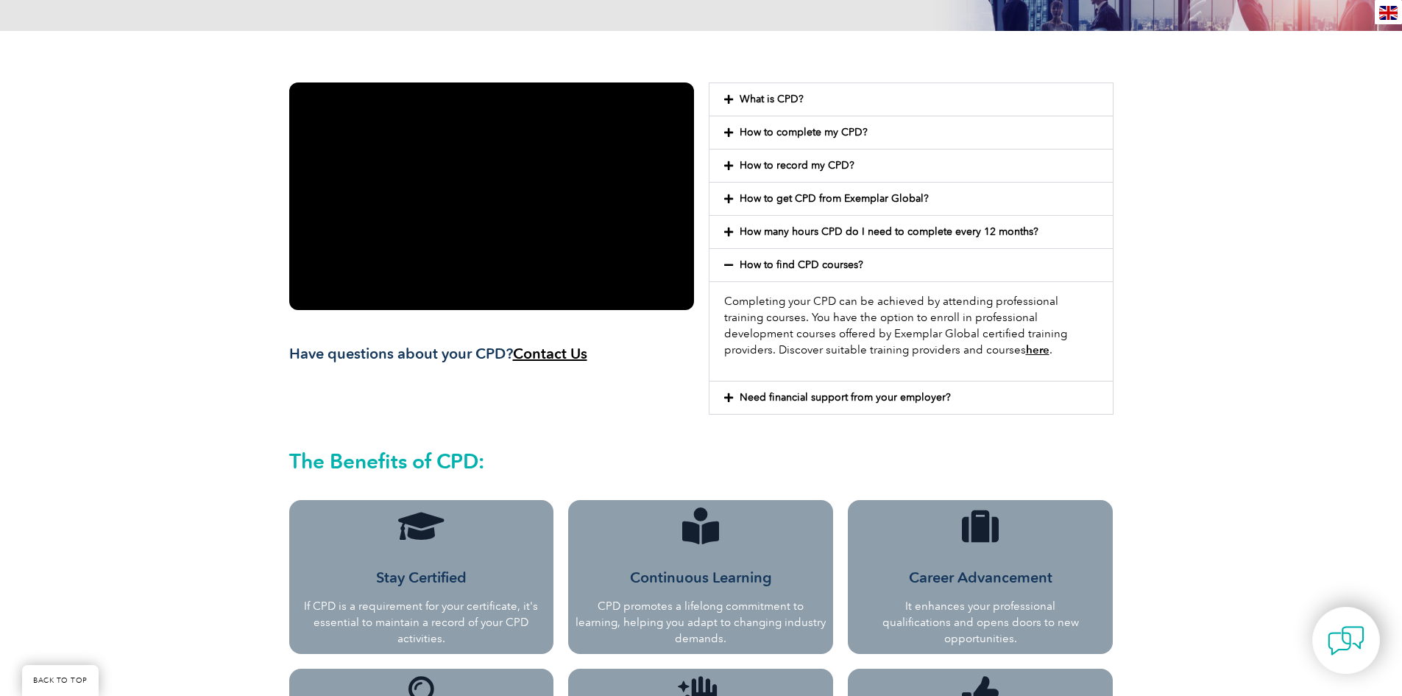
click at [720, 399] on div "Need financial support from your employer?" at bounding box center [911, 397] width 403 height 32
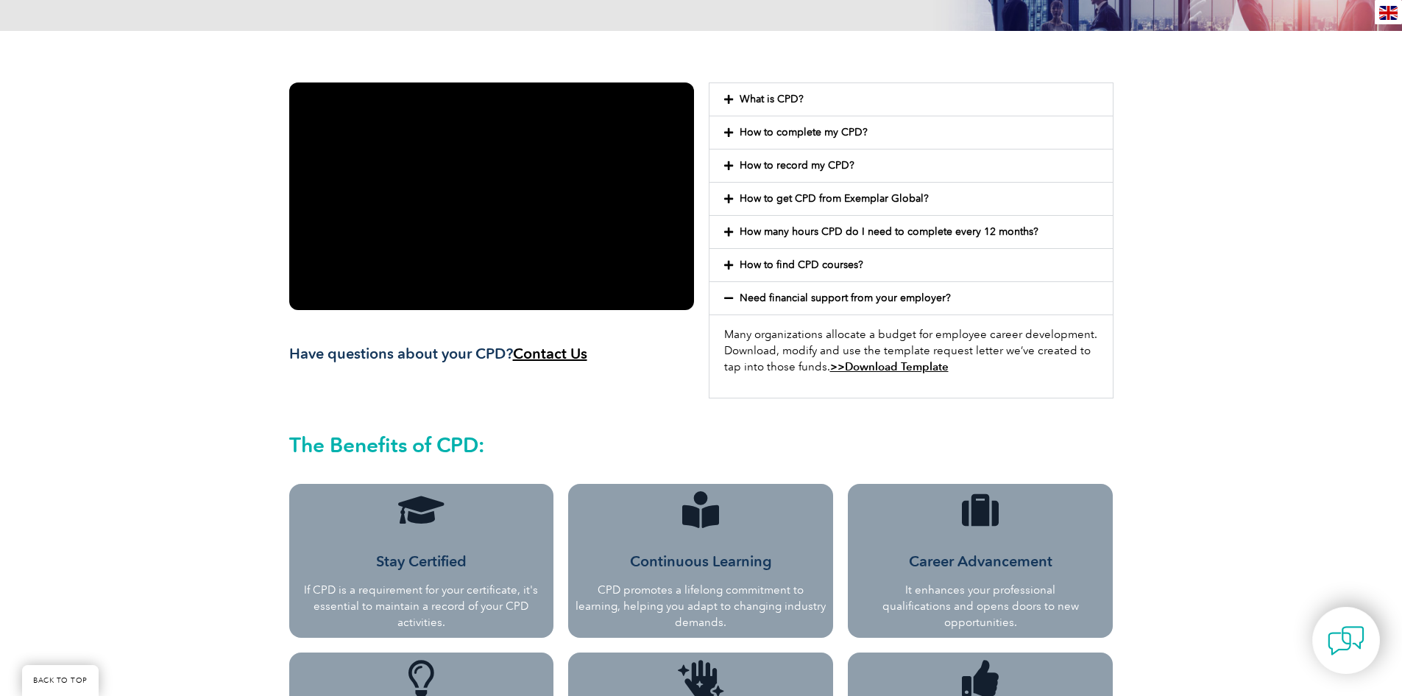
click at [724, 199] on icon at bounding box center [728, 199] width 9 height 10
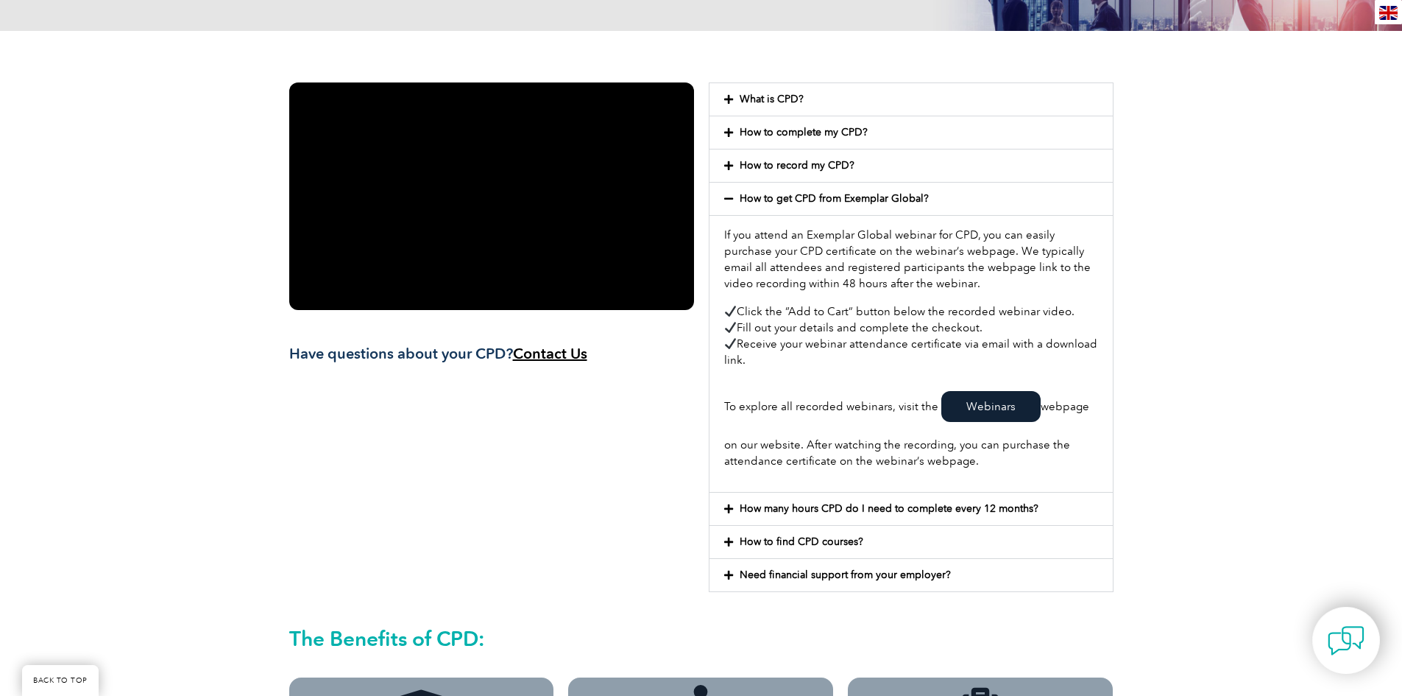
click at [723, 170] on div "How to record my CPD?" at bounding box center [911, 165] width 403 height 32
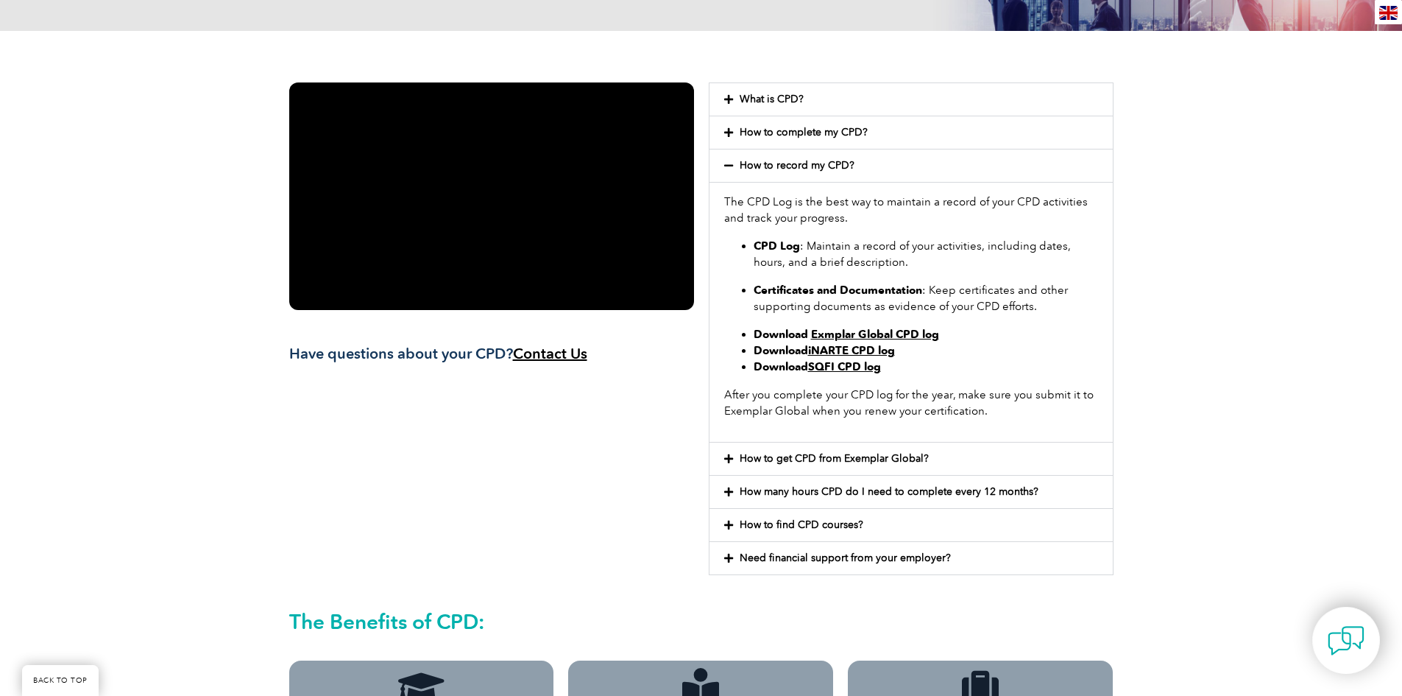
click at [724, 132] on icon at bounding box center [728, 132] width 9 height 10
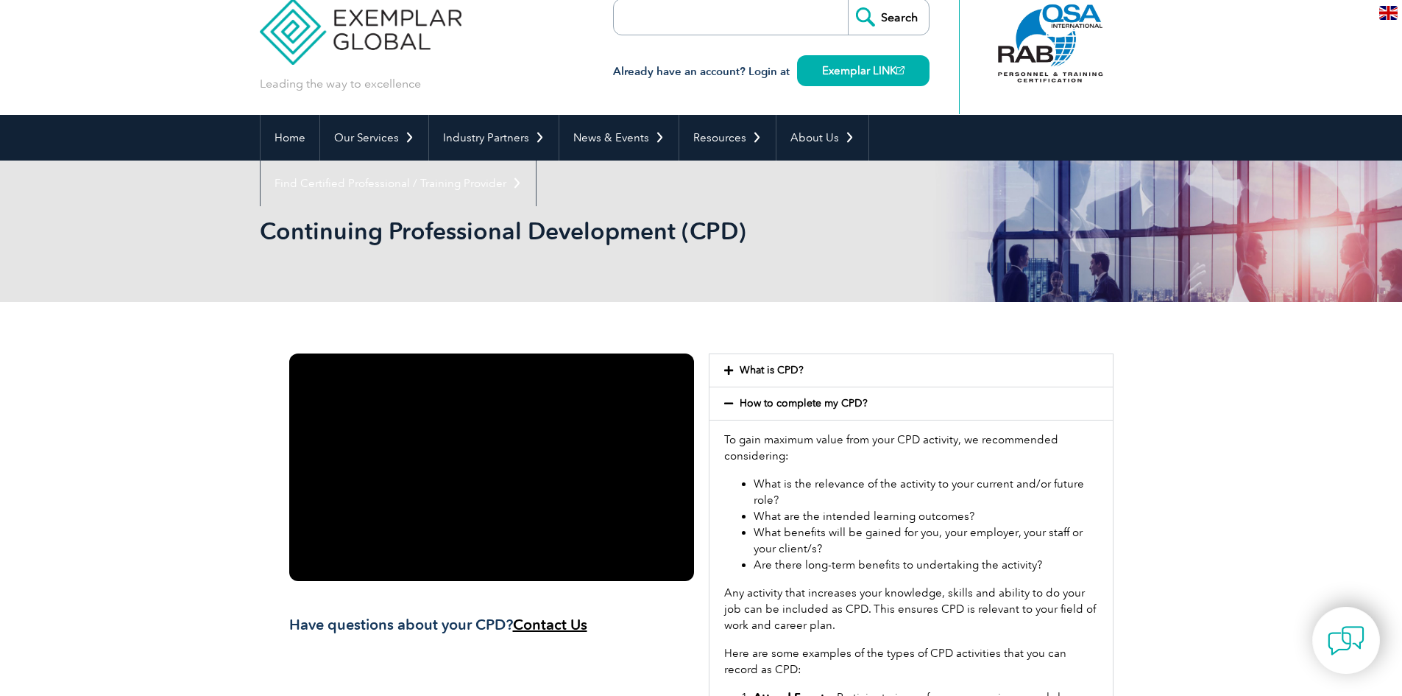
scroll to position [0, 0]
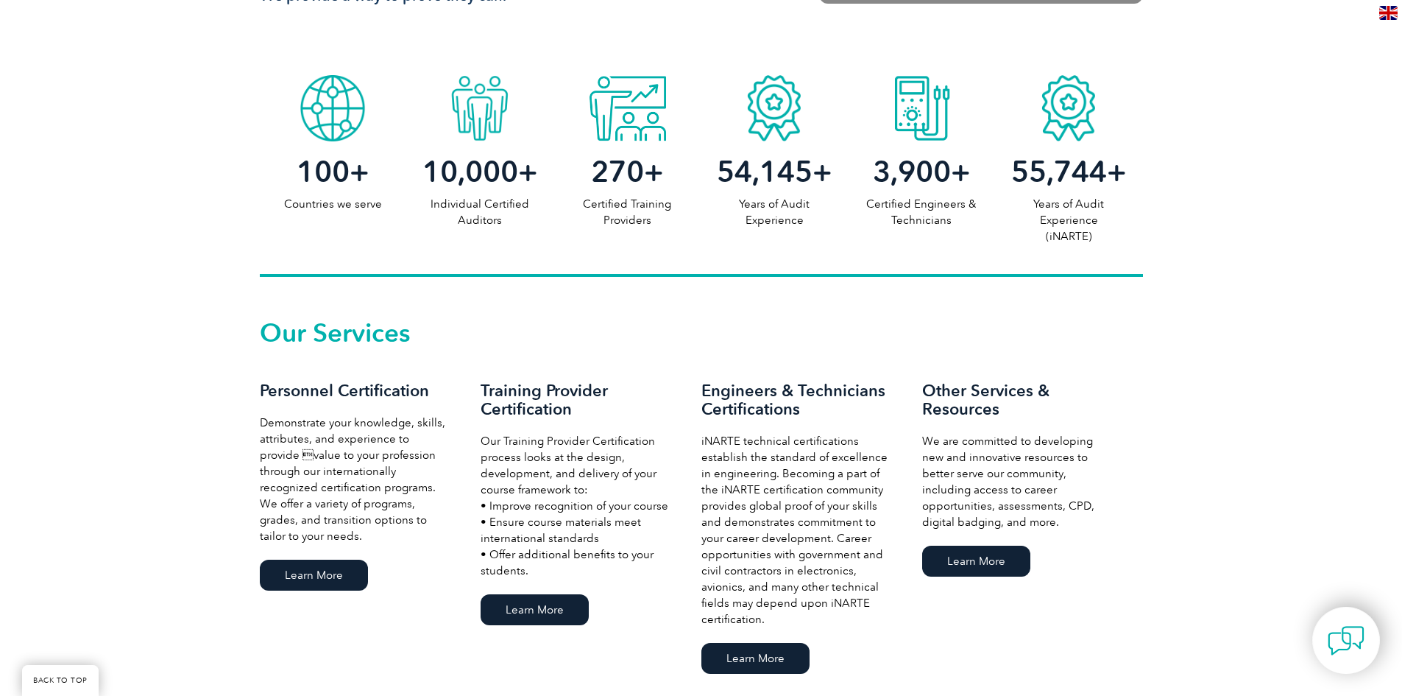
scroll to position [883, 0]
